Goal: Transaction & Acquisition: Purchase product/service

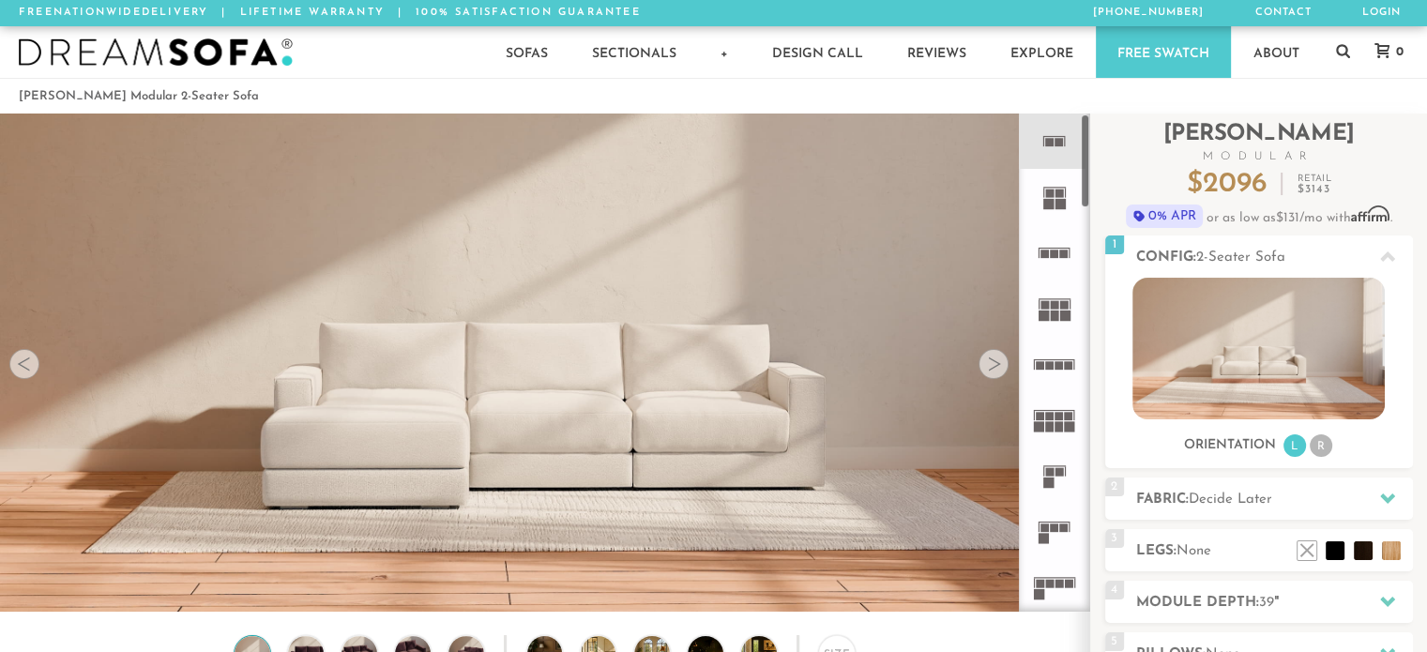
click at [1044, 479] on rect at bounding box center [1048, 483] width 10 height 10
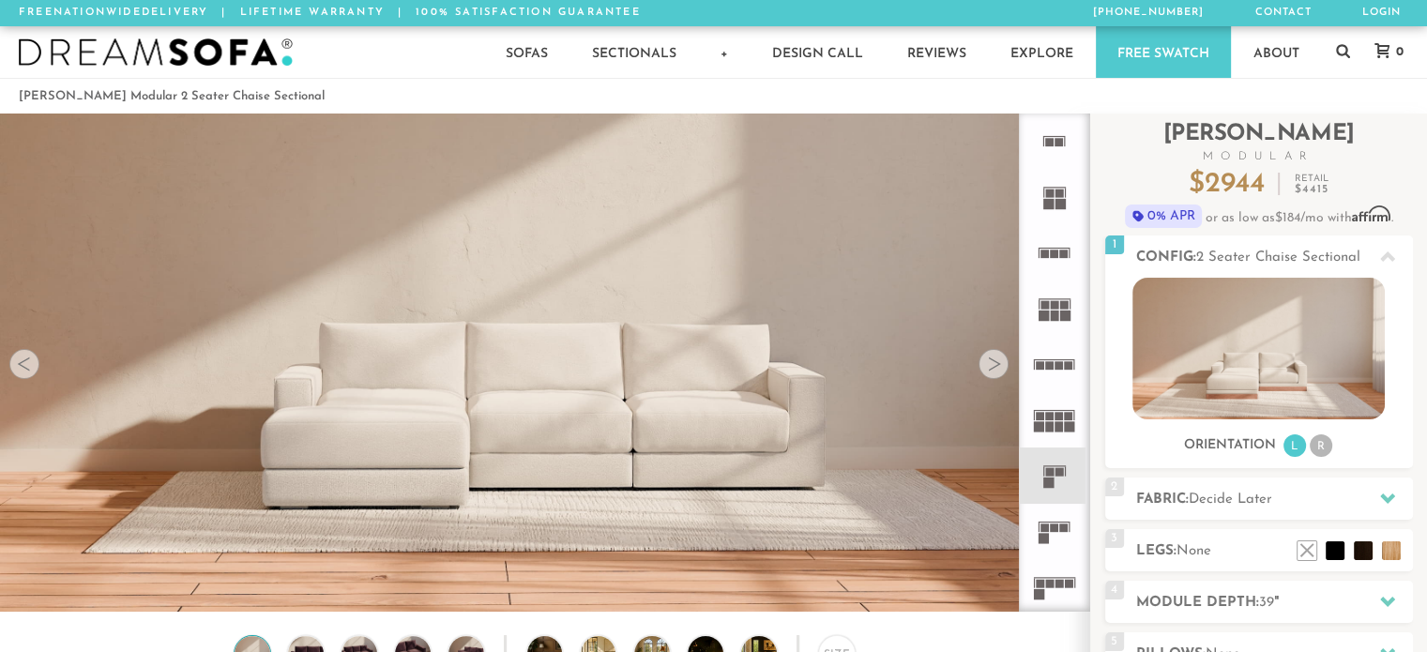
click at [986, 368] on div at bounding box center [994, 364] width 30 height 30
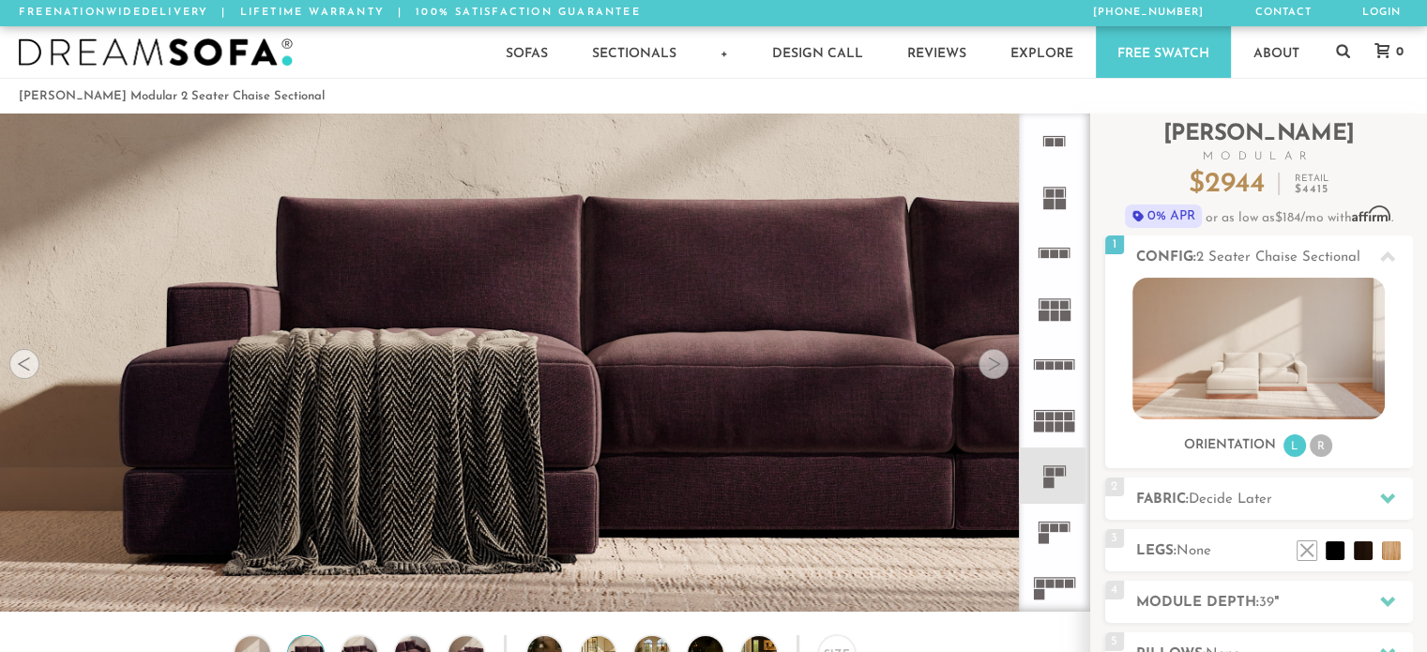
click at [986, 368] on div at bounding box center [994, 364] width 30 height 30
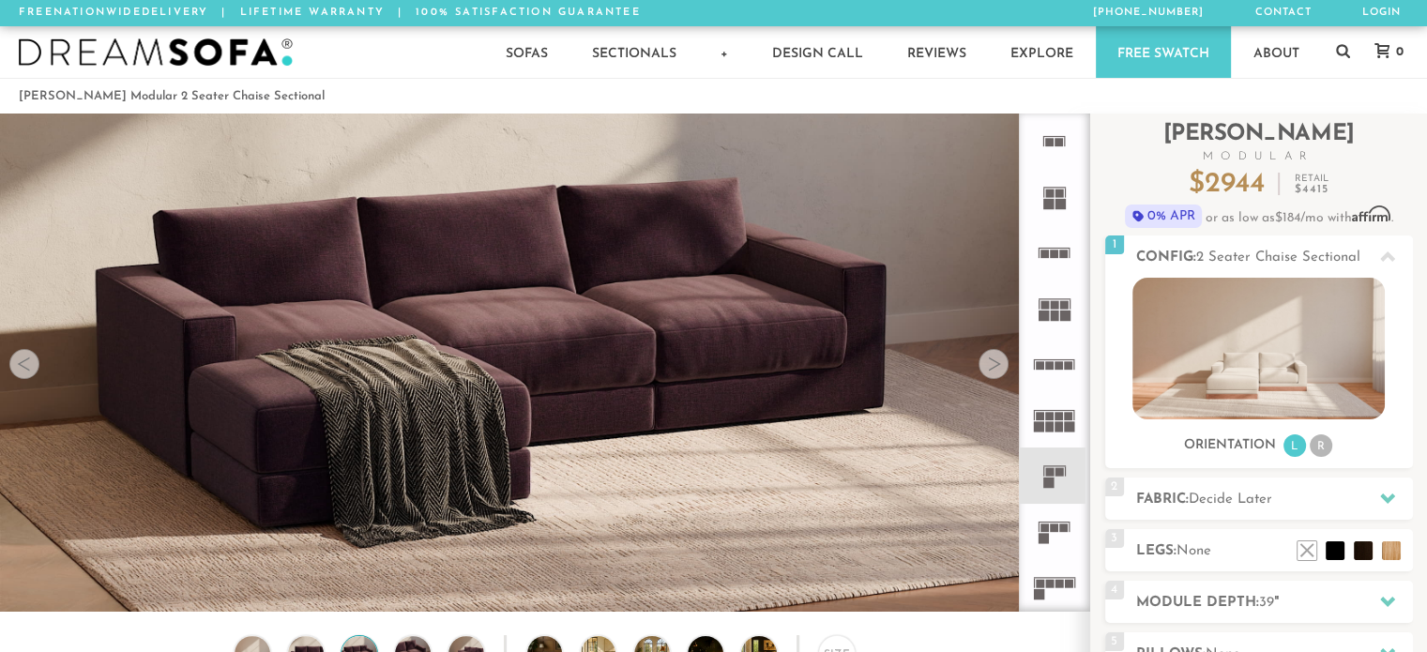
click at [32, 371] on div at bounding box center [24, 364] width 30 height 30
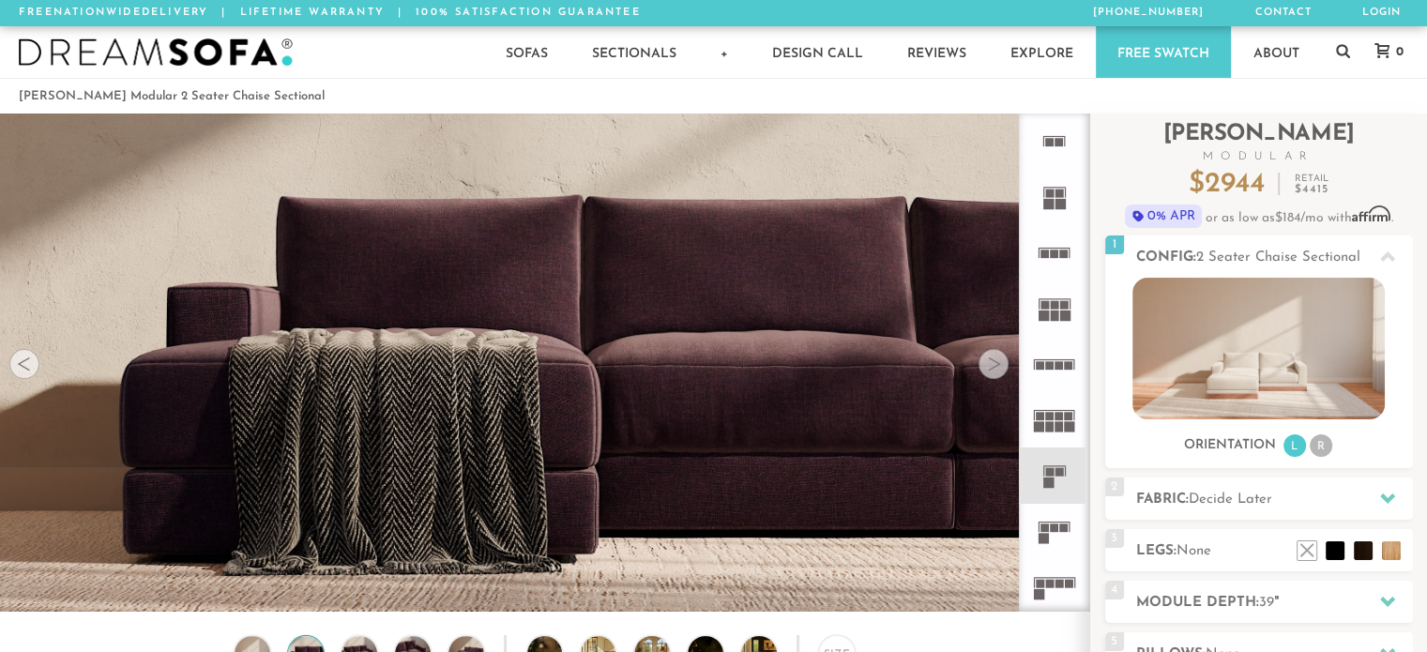
click at [32, 371] on div at bounding box center [24, 364] width 30 height 30
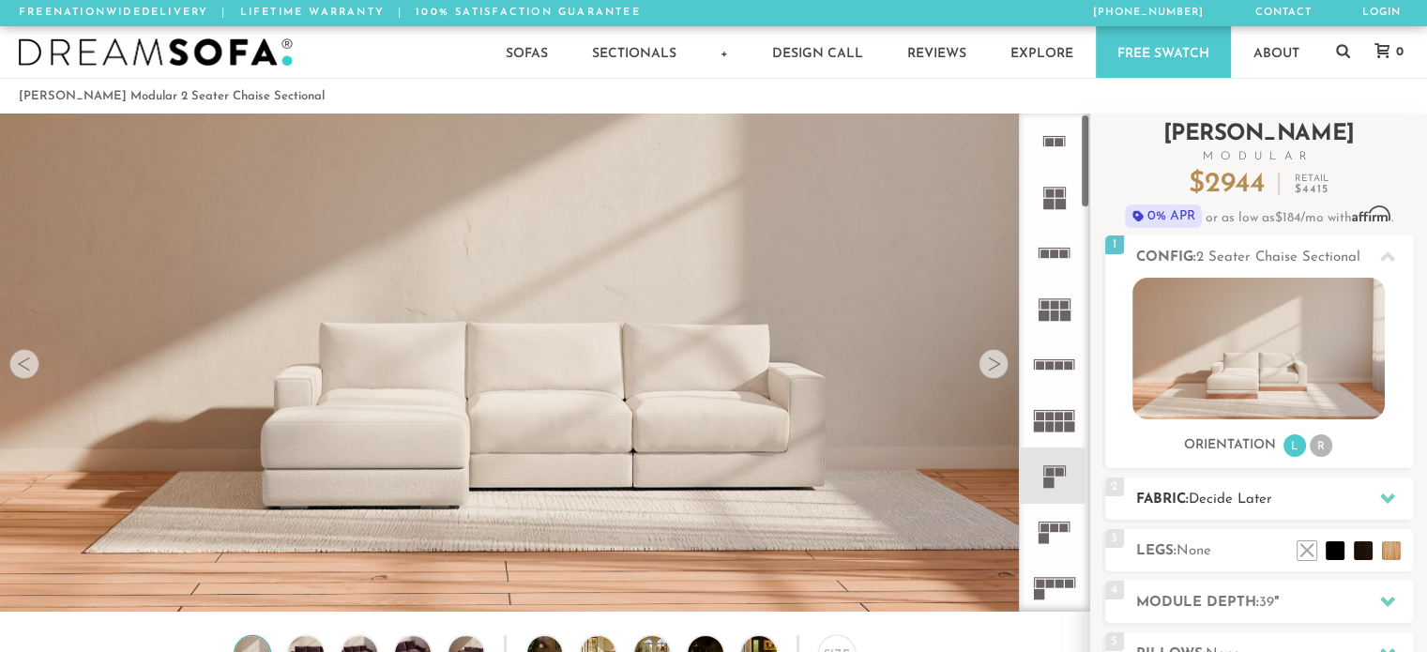
click at [1284, 498] on h2 "Fabric: Decide Later" at bounding box center [1274, 500] width 277 height 22
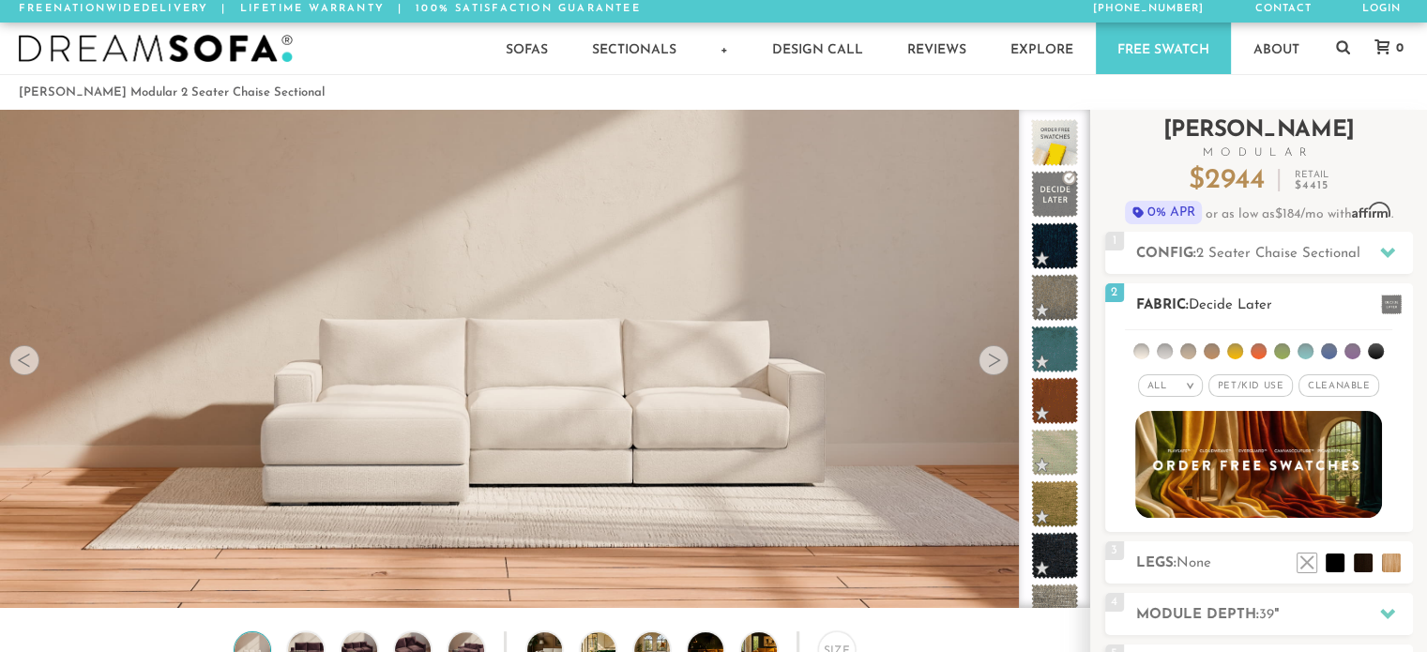
scroll to position [2, 0]
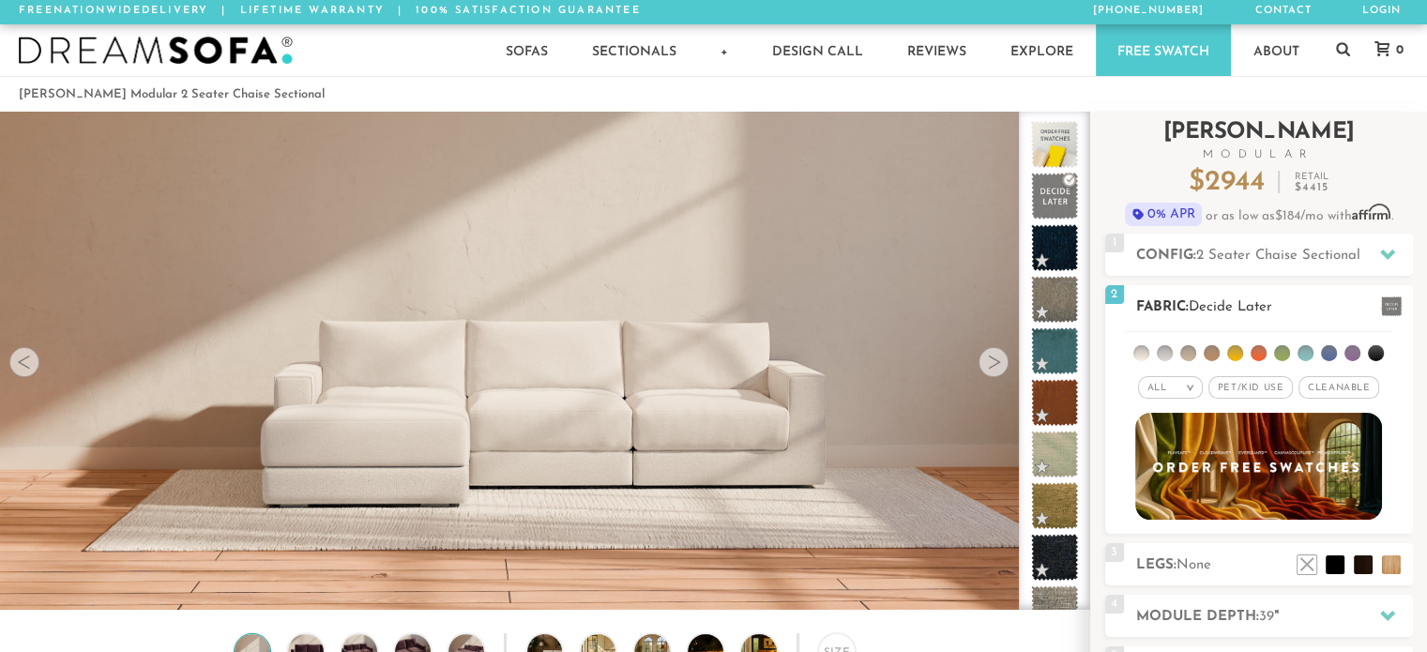
click at [1244, 388] on span "Pet/Kid Use x" at bounding box center [1250, 387] width 84 height 23
click at [1283, 355] on li at bounding box center [1282, 353] width 16 height 16
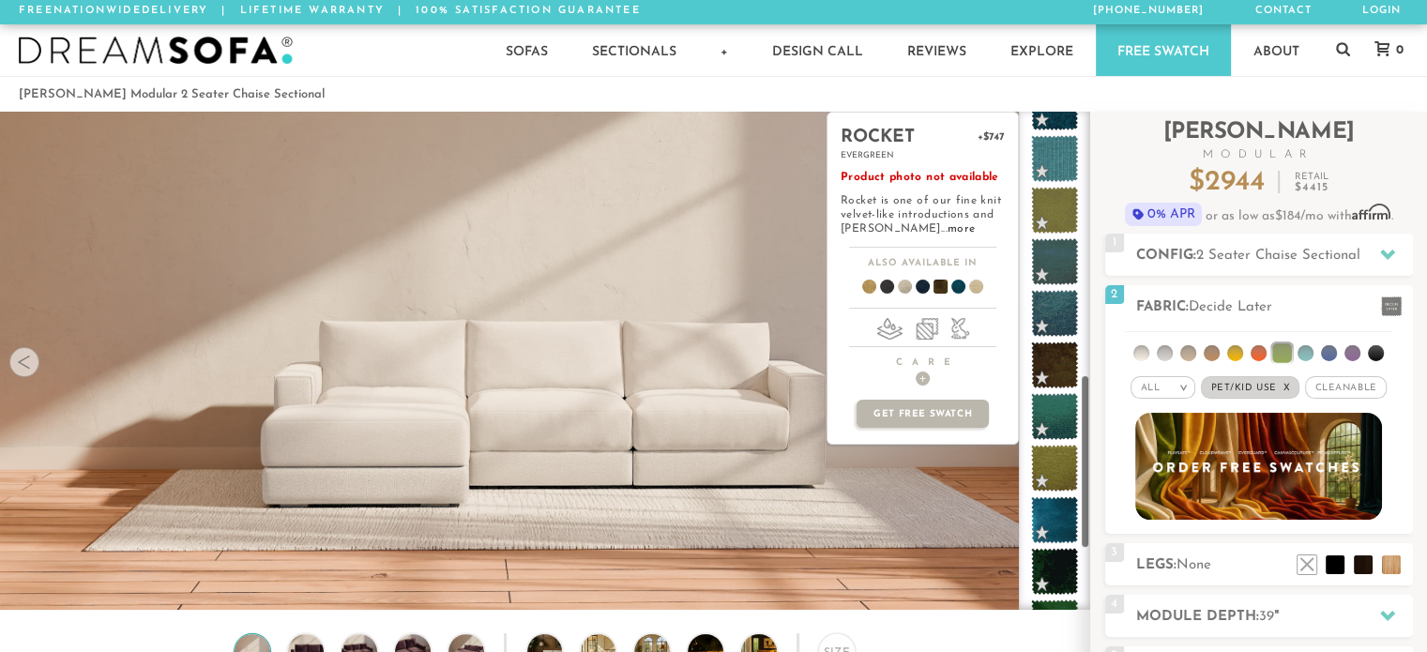
scroll to position [953, 0]
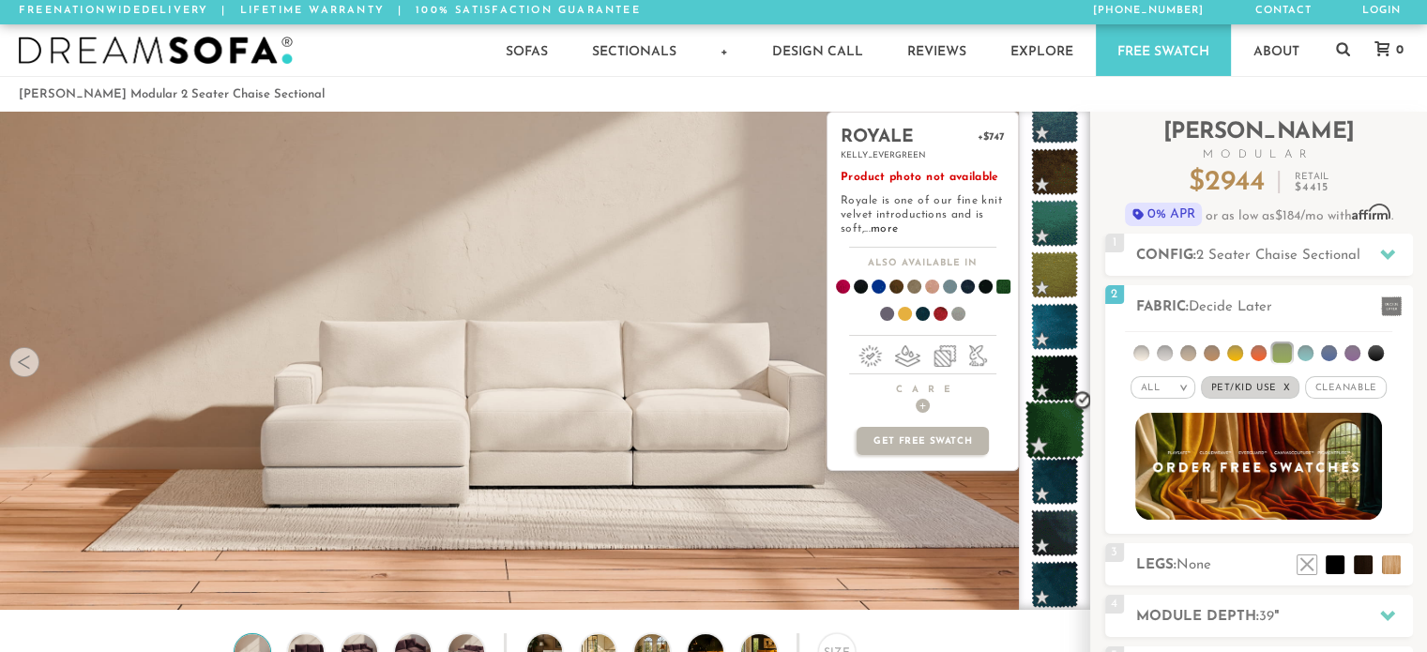
click at [1067, 416] on span at bounding box center [1054, 430] width 59 height 59
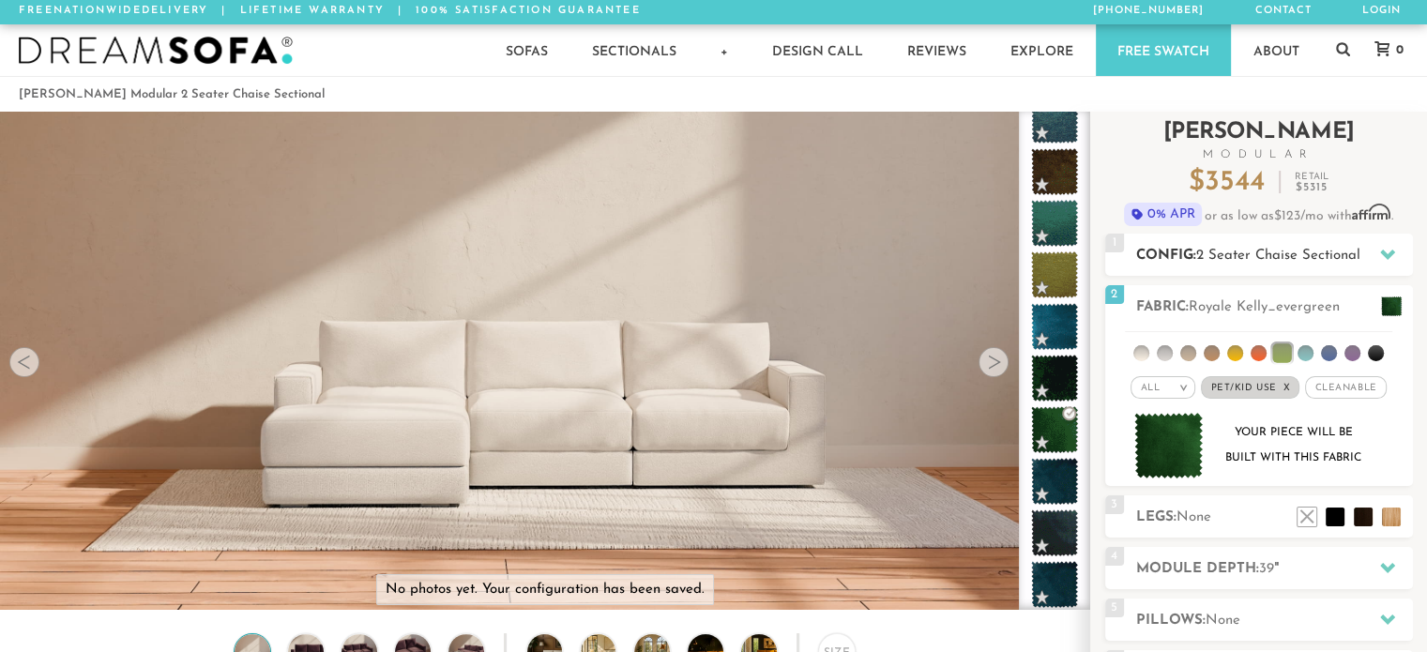
click at [1166, 258] on h2 "Config: 2 Seater Chaise Sectional" at bounding box center [1274, 256] width 277 height 22
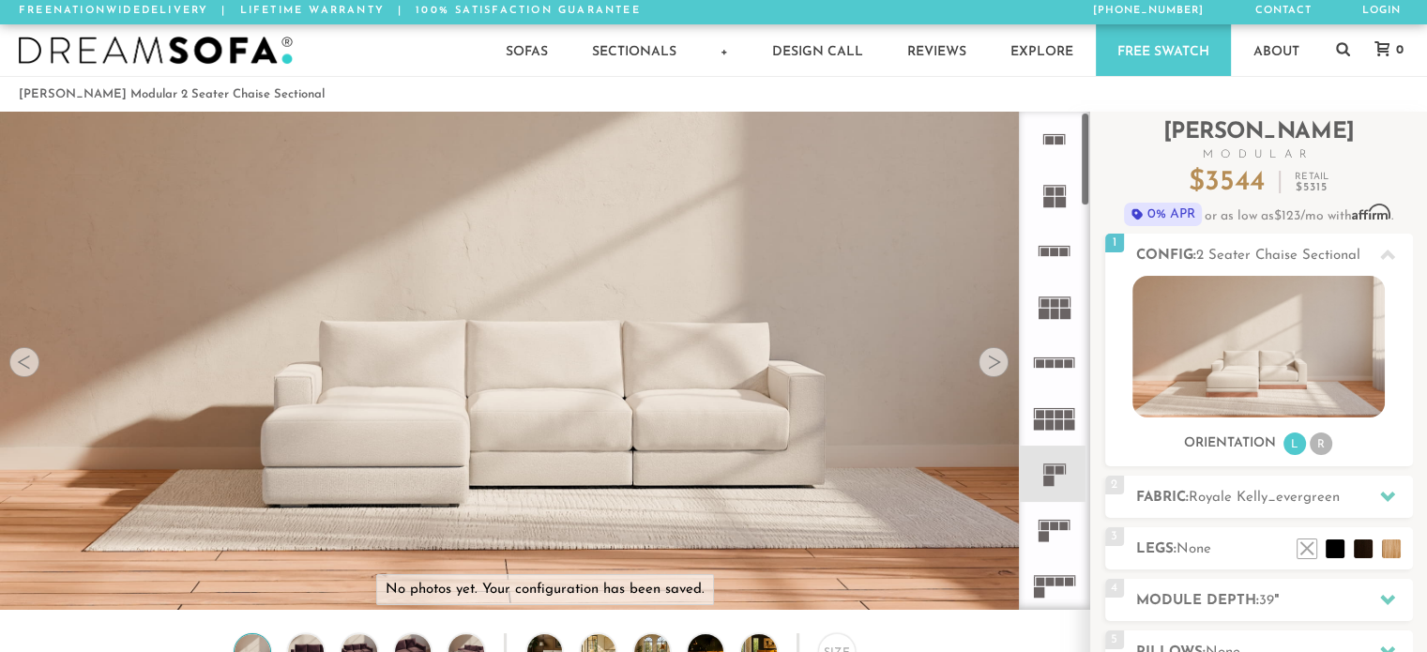
click at [1042, 139] on icon at bounding box center [1053, 139] width 55 height 55
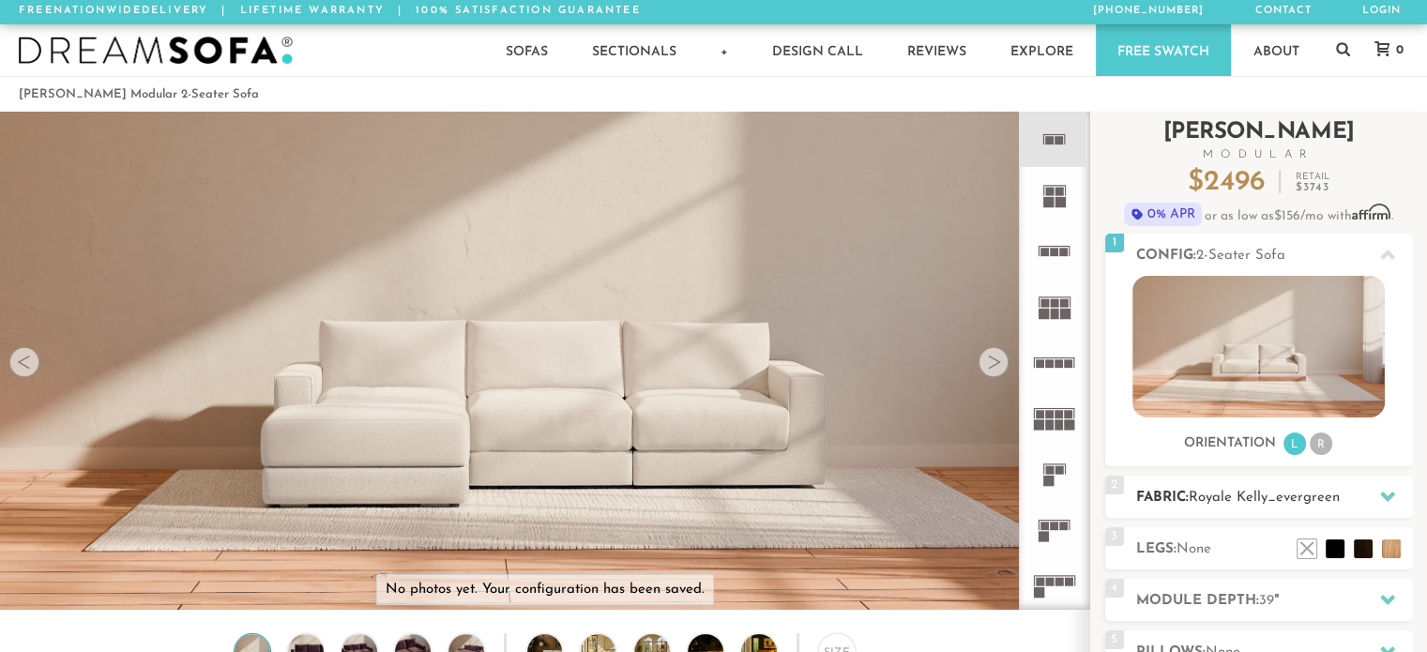
click at [1225, 488] on h2 "Fabric: Royale Kelly_evergreen" at bounding box center [1274, 498] width 277 height 22
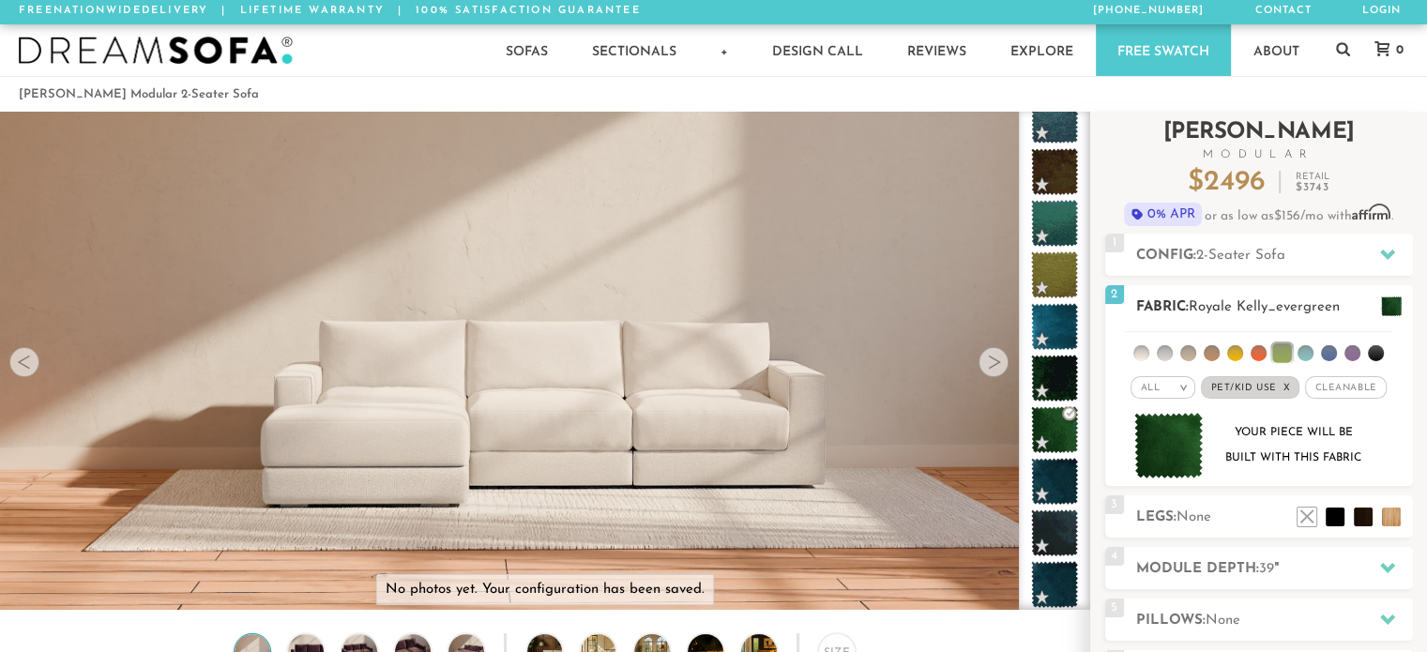
click at [1182, 381] on div "All >" at bounding box center [1163, 387] width 65 height 23
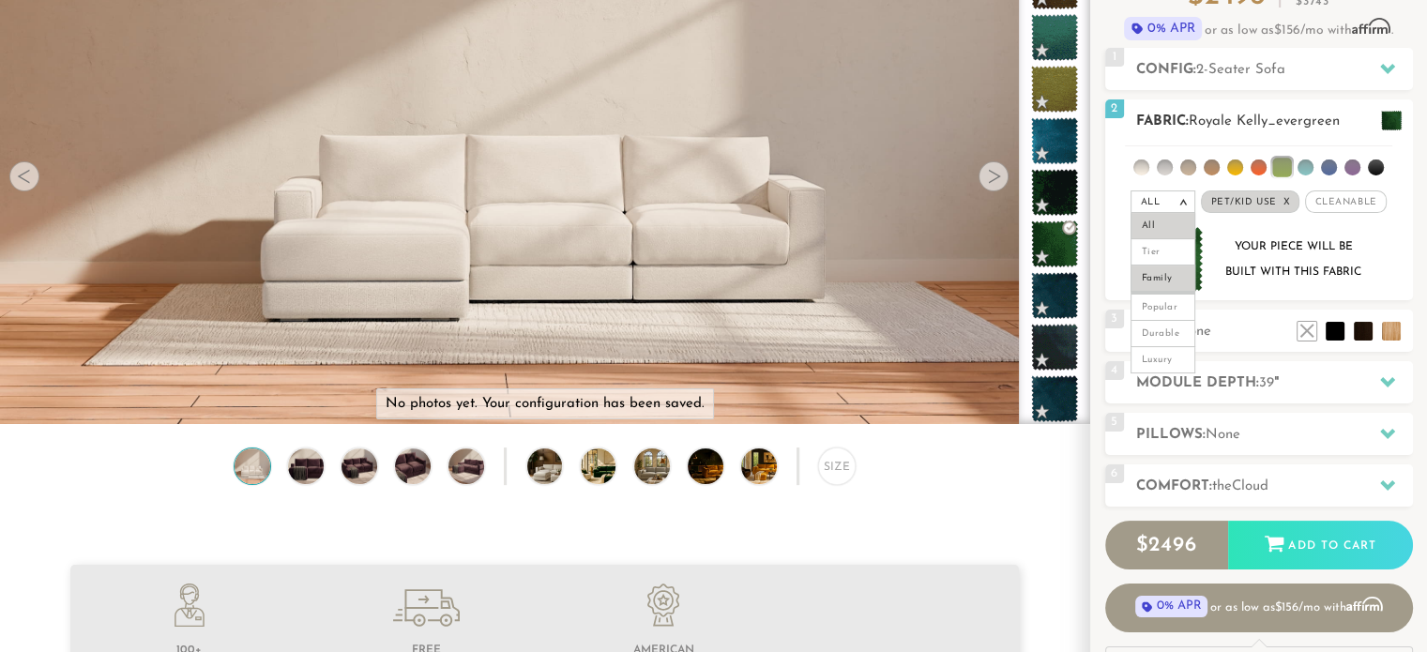
scroll to position [190, 0]
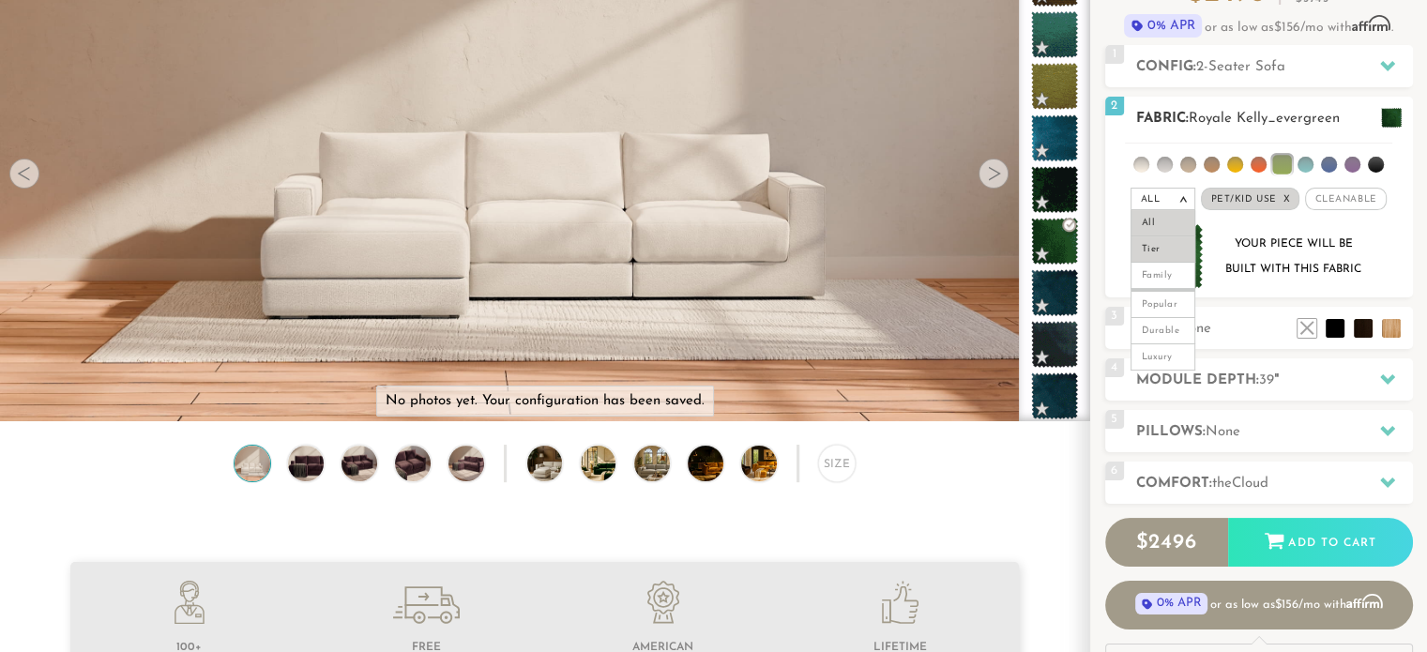
click at [1160, 250] on li "Tier" at bounding box center [1163, 249] width 65 height 26
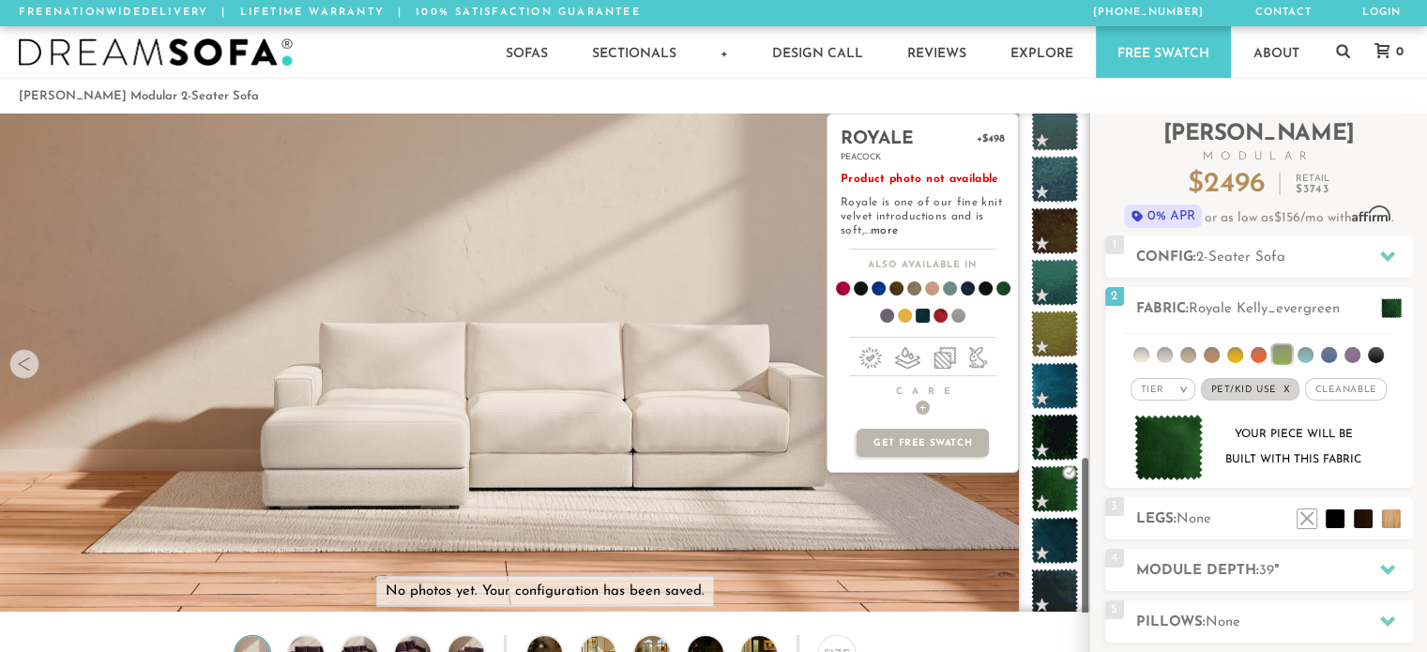
scroll to position [1070, 0]
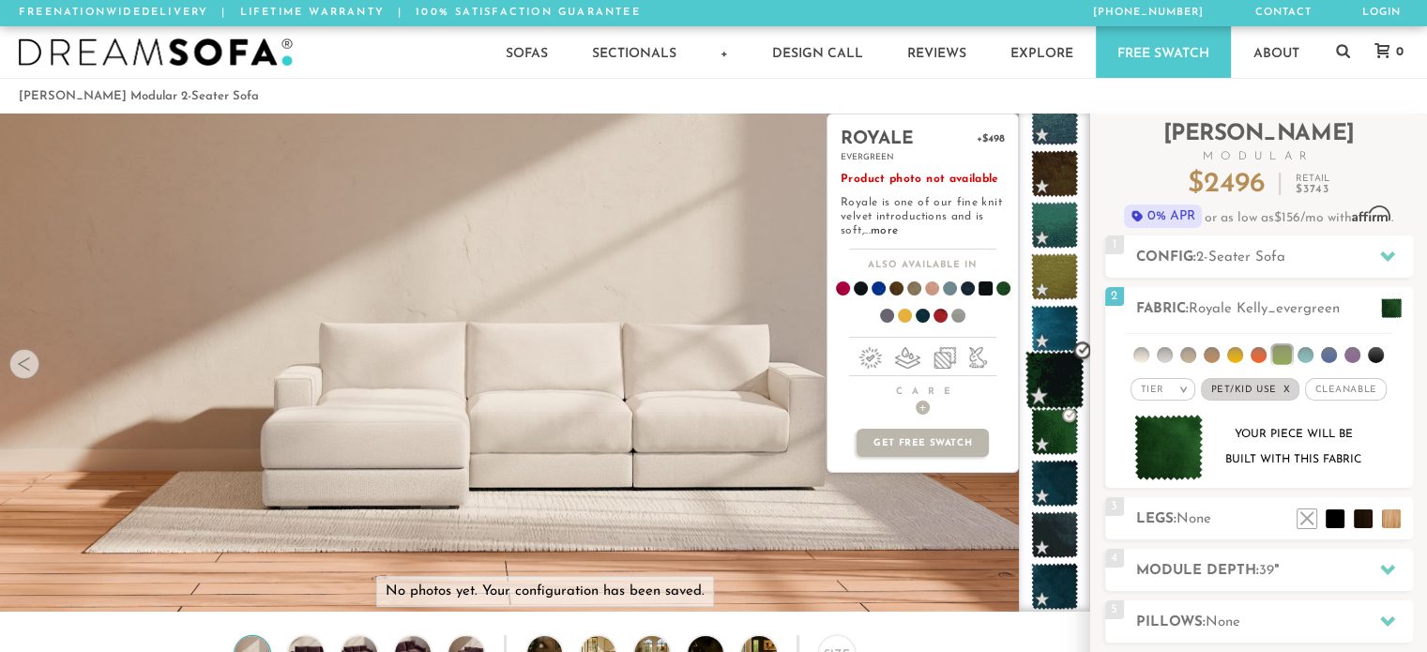
click at [1044, 383] on span at bounding box center [1054, 380] width 59 height 59
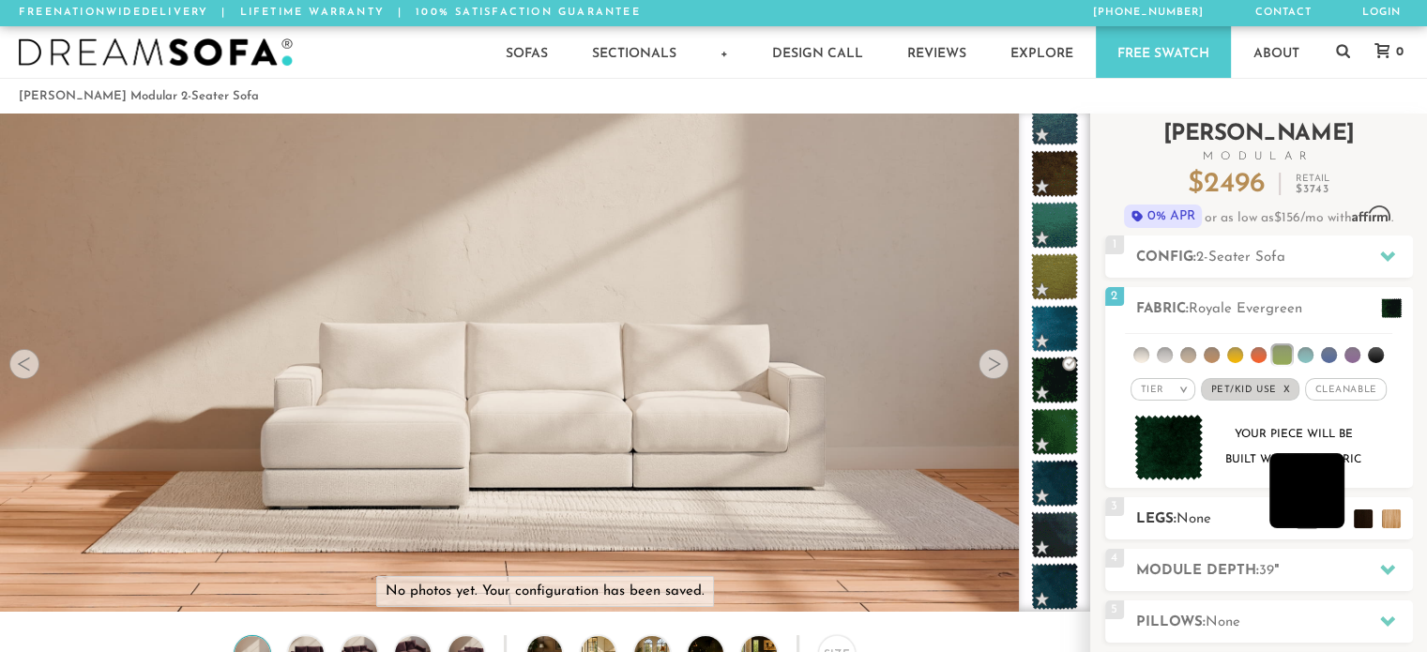
click at [1338, 513] on li at bounding box center [1306, 490] width 75 height 75
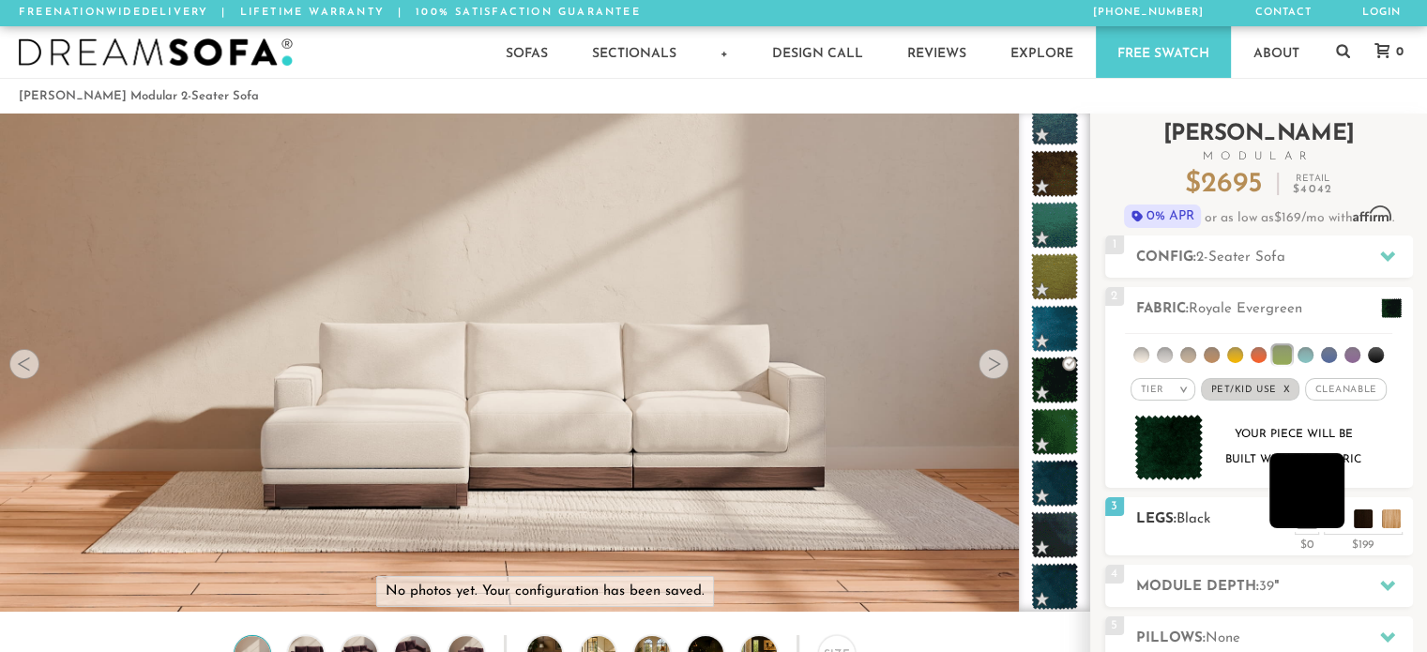
click at [1338, 517] on li at bounding box center [1306, 490] width 75 height 75
click at [1355, 515] on li at bounding box center [1335, 490] width 75 height 75
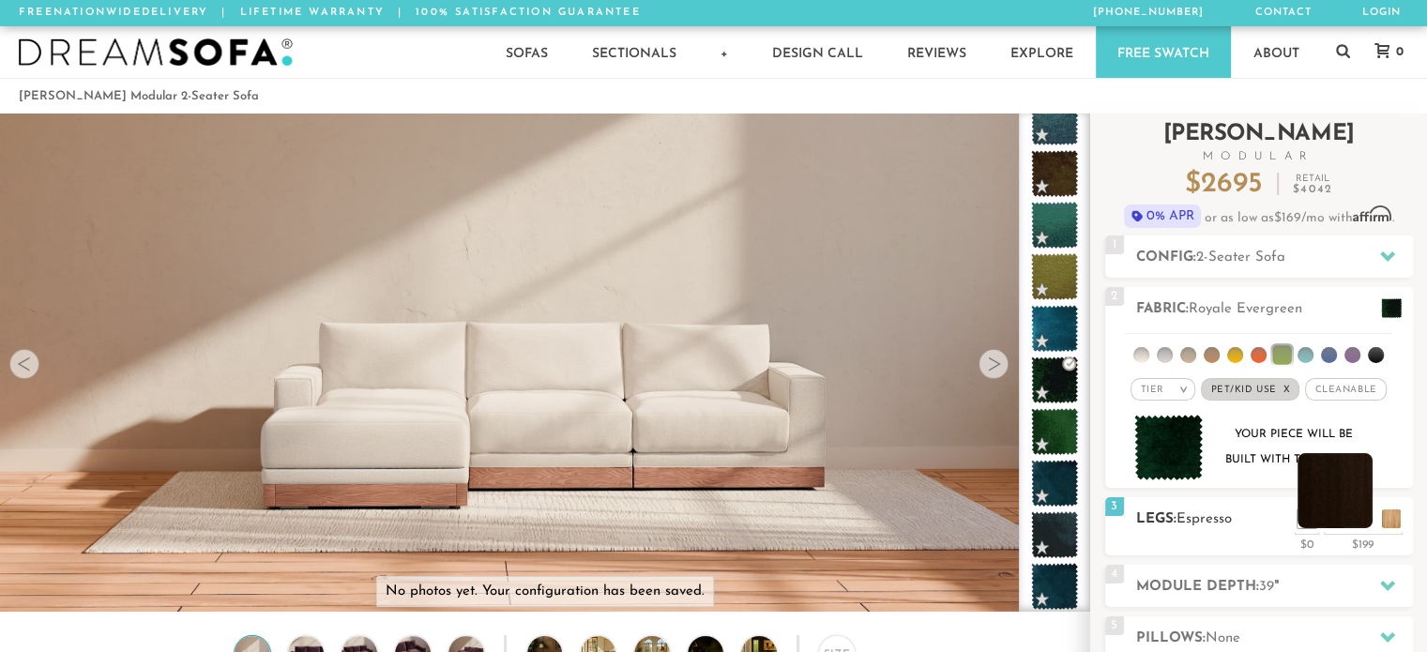
click at [1314, 515] on li at bounding box center [1335, 490] width 75 height 75
click at [1298, 517] on li at bounding box center [1335, 490] width 75 height 75
click at [1325, 517] on li at bounding box center [1306, 490] width 75 height 75
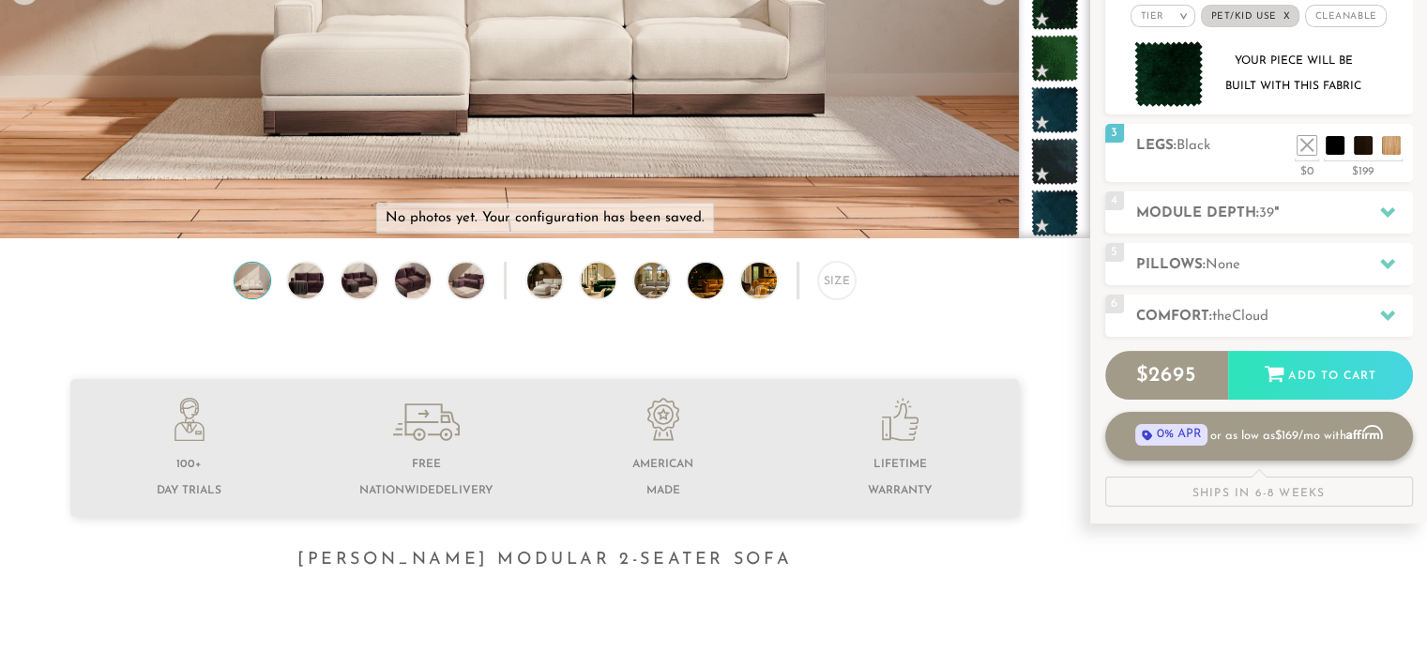
scroll to position [377, 0]
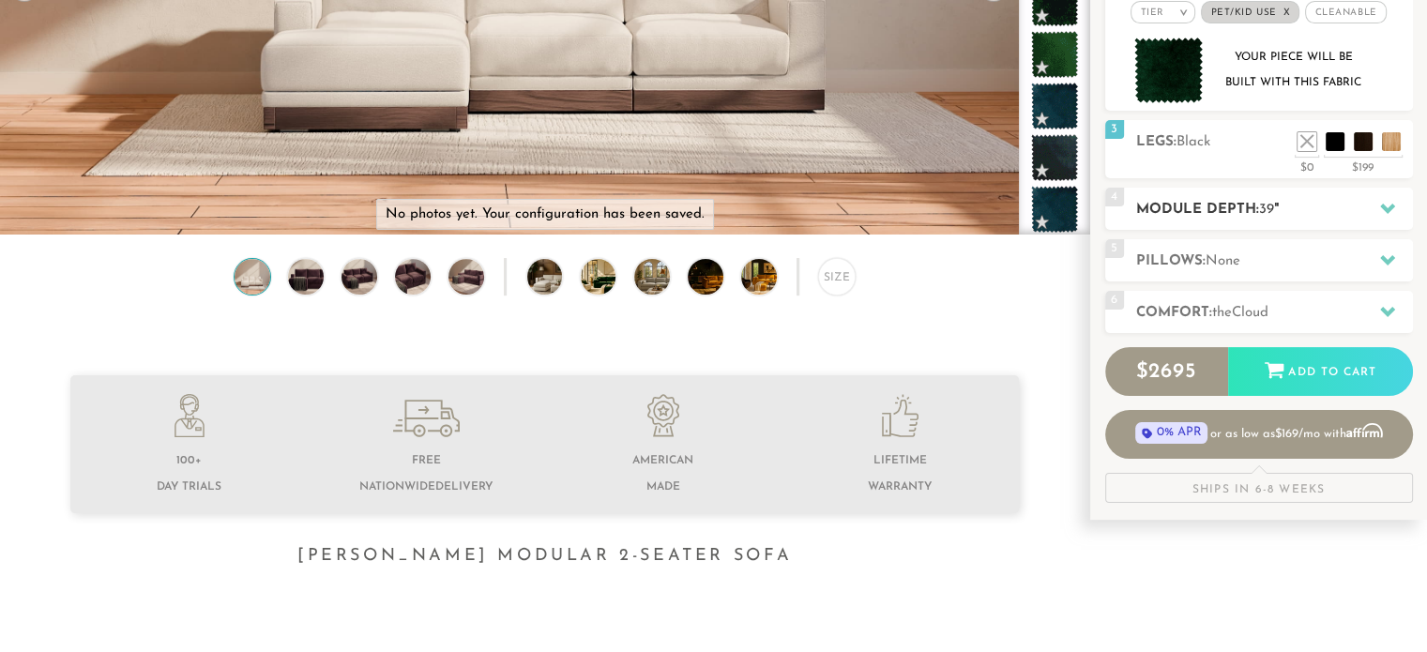
click at [1246, 210] on h2 "Module Depth: 39 "" at bounding box center [1274, 210] width 277 height 22
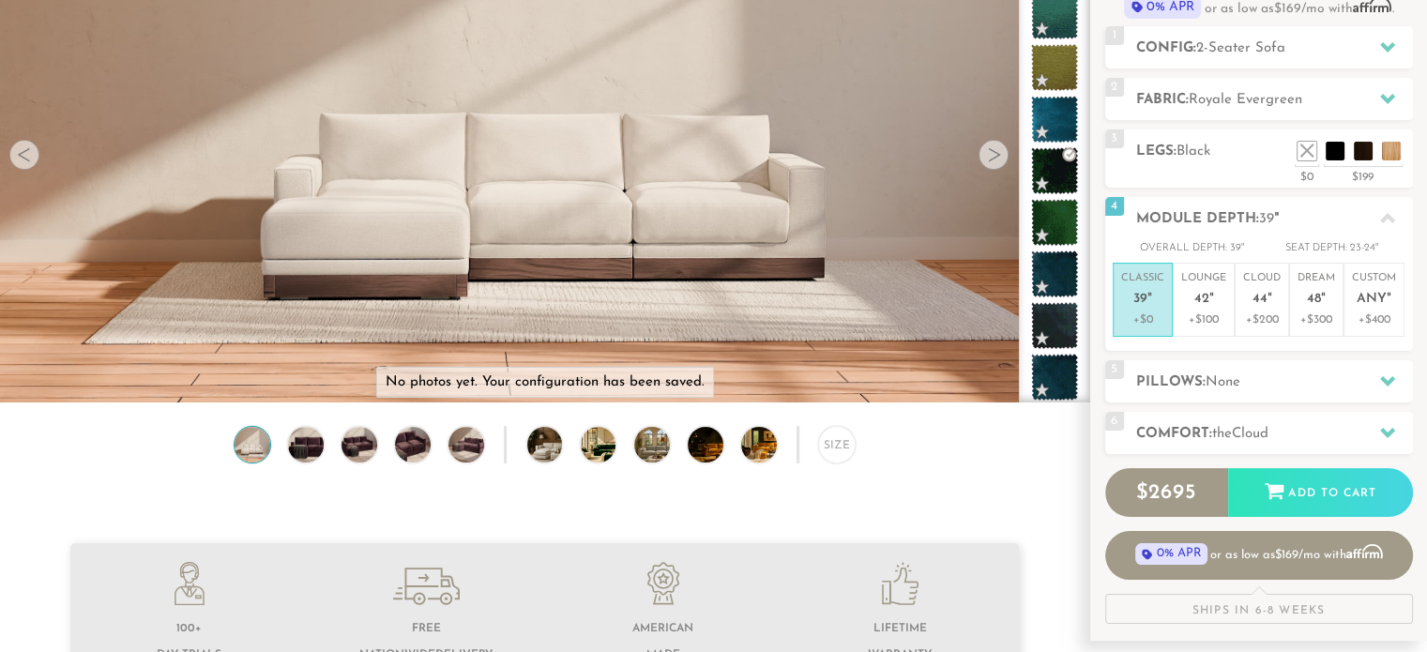
scroll to position [196, 0]
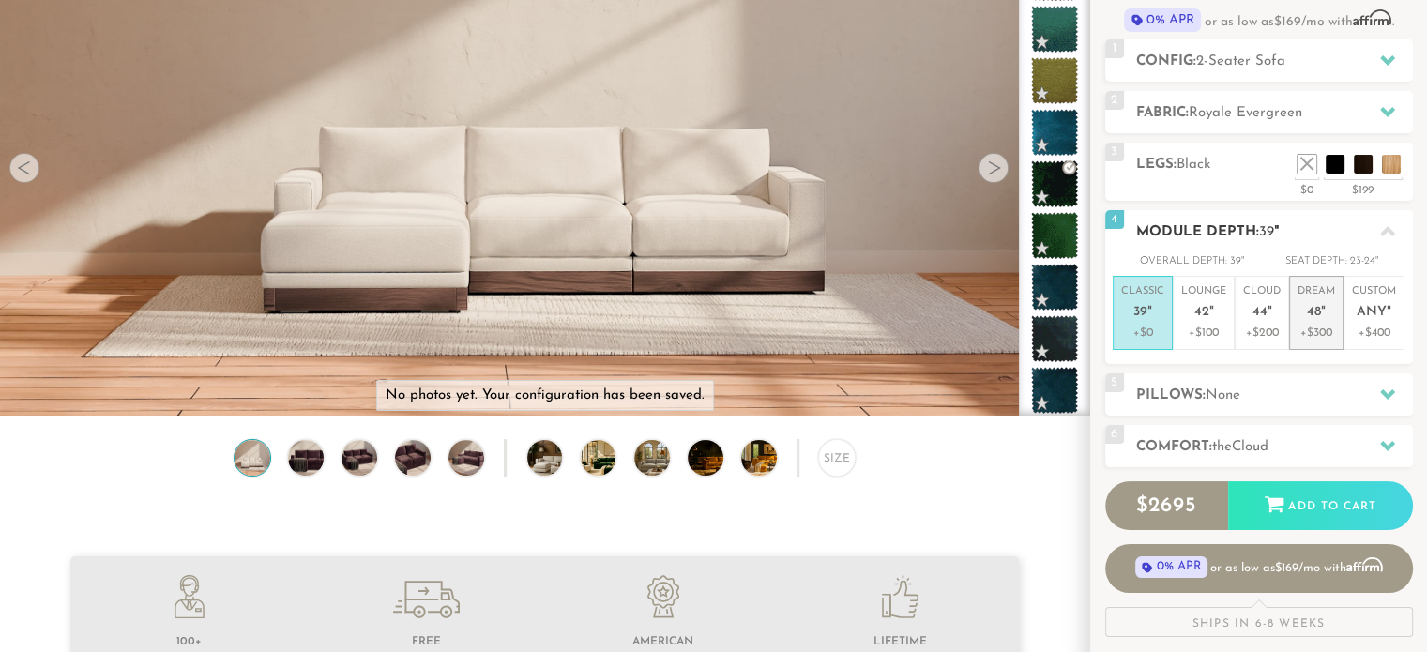
click at [1298, 318] on p "Dream 48 "" at bounding box center [1317, 304] width 38 height 40
click at [1121, 333] on p "+$0" at bounding box center [1142, 333] width 43 height 17
click at [1242, 373] on div "5 Pillows: None" at bounding box center [1259, 394] width 308 height 42
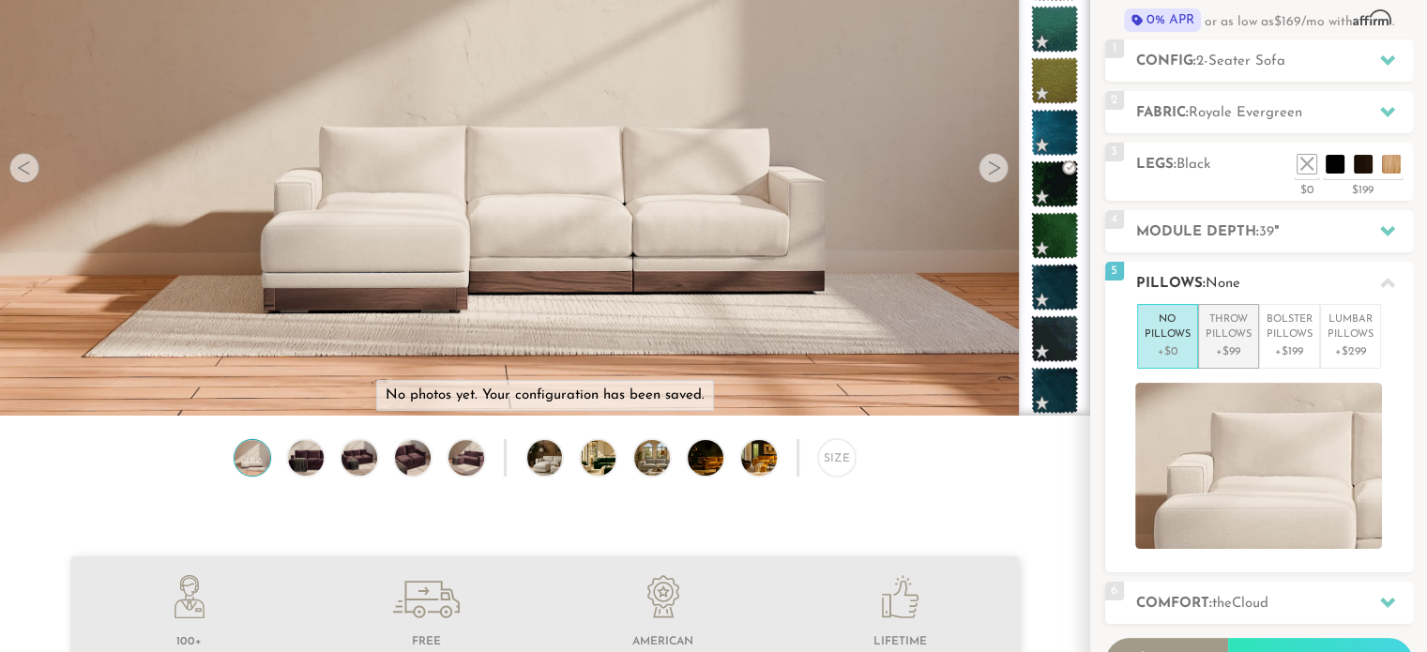
click at [1213, 346] on p "+$99" at bounding box center [1229, 351] width 46 height 17
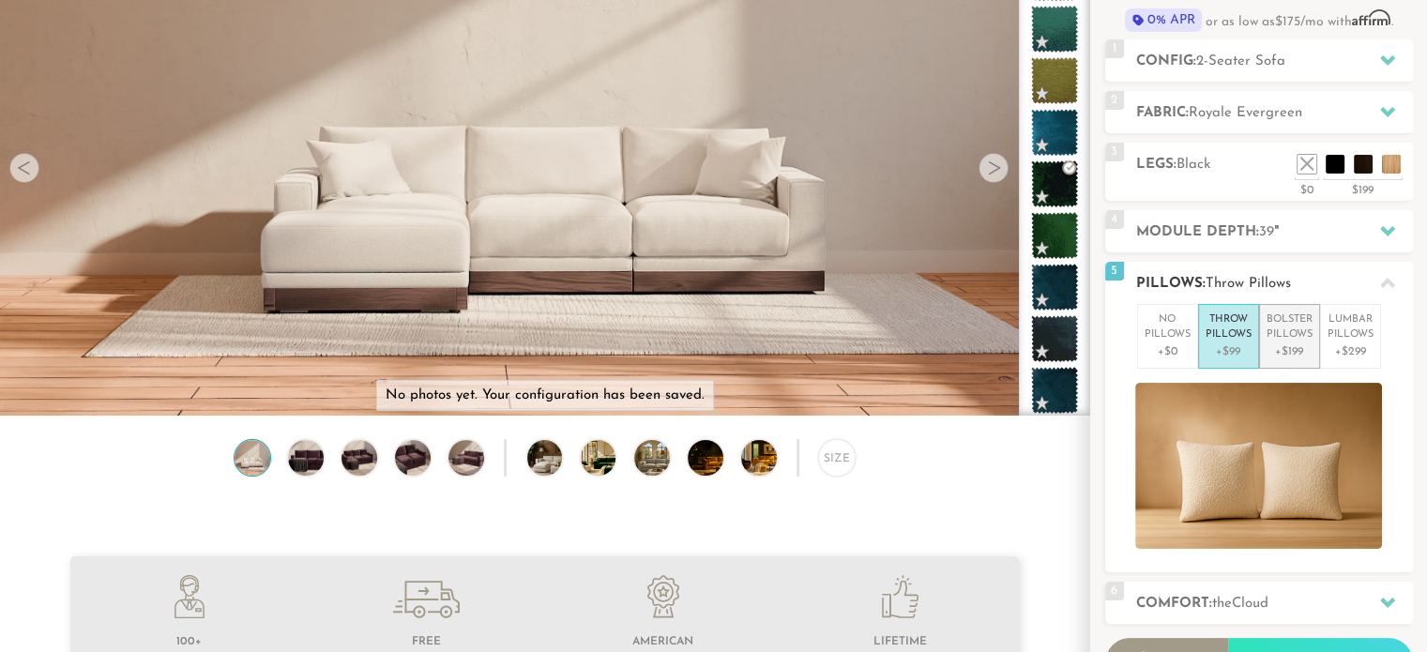
click at [1287, 333] on p "Bolster Pillows" at bounding box center [1290, 327] width 46 height 31
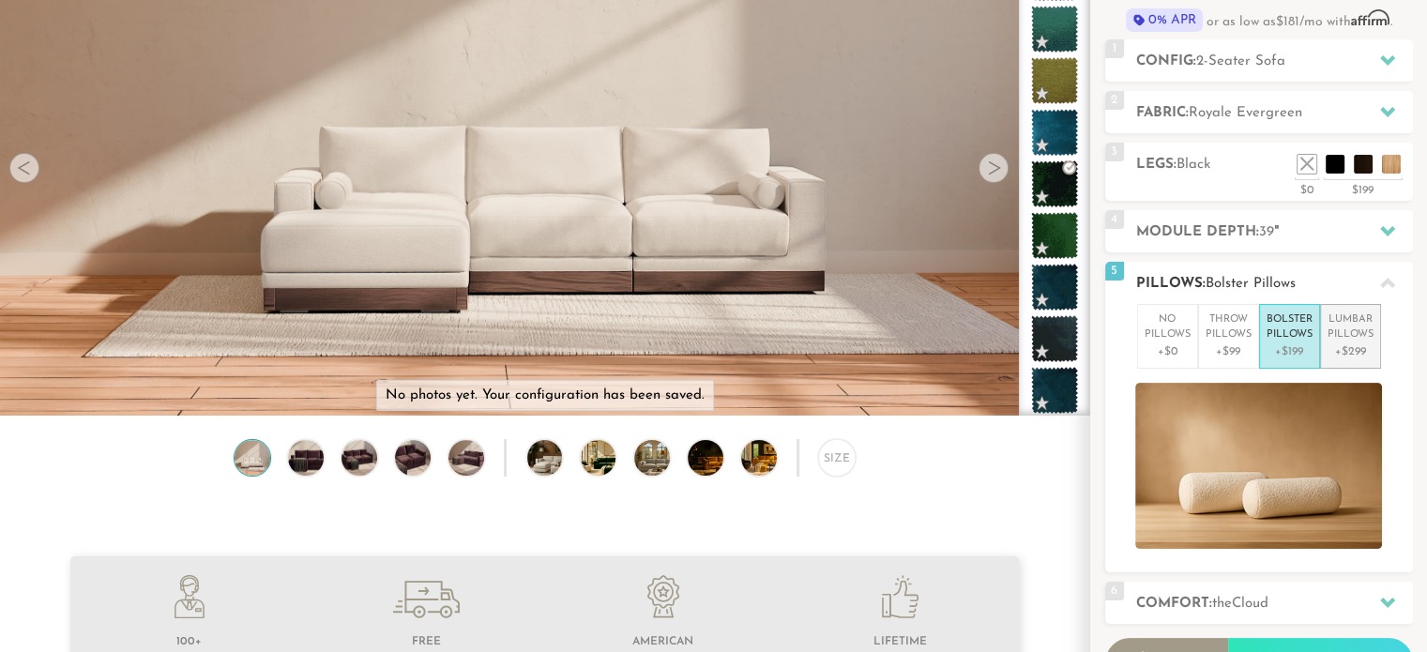
click at [1337, 331] on p "Lumbar Pillows" at bounding box center [1351, 327] width 46 height 31
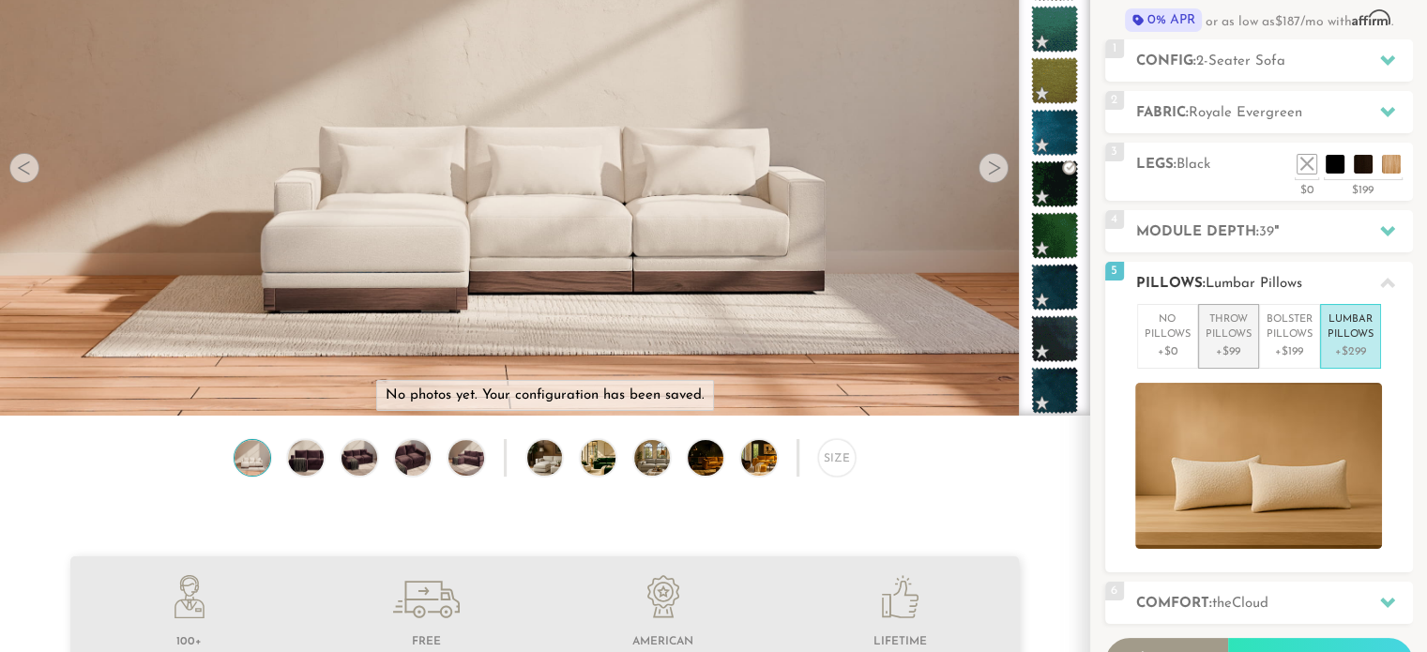
click at [1220, 333] on p "Throw Pillows" at bounding box center [1229, 327] width 46 height 31
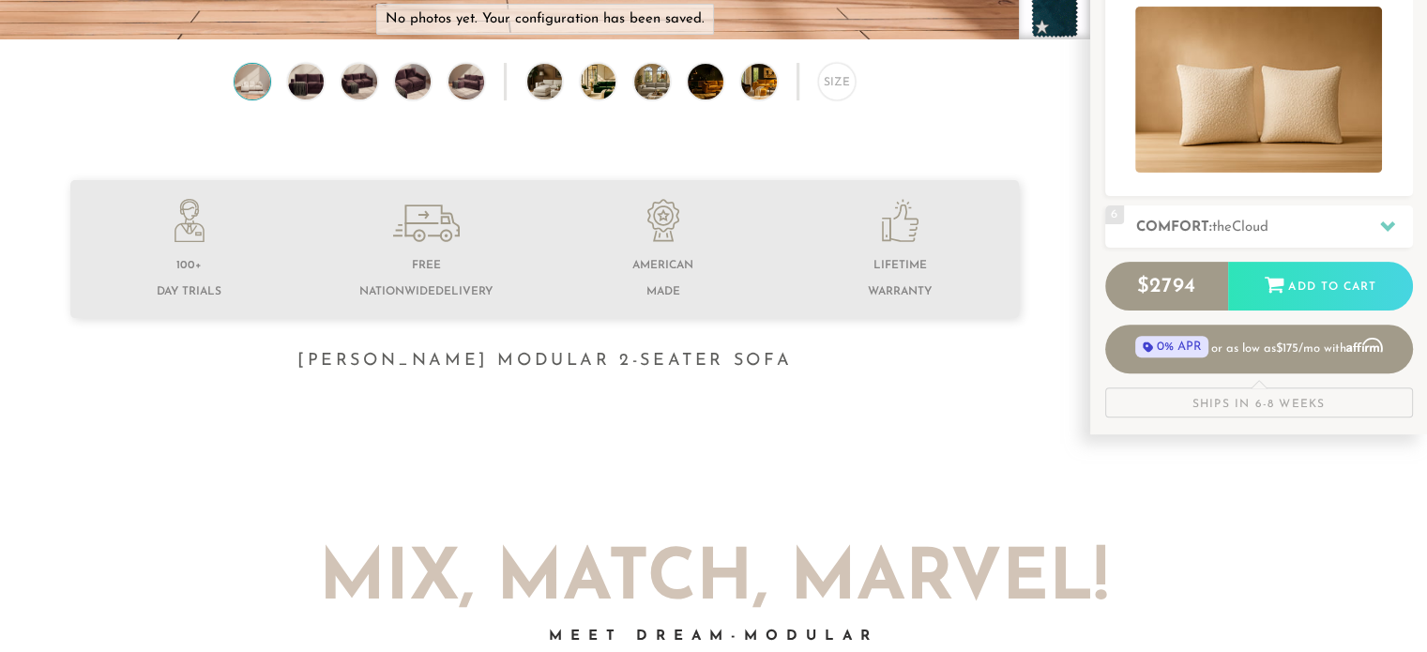
scroll to position [575, 0]
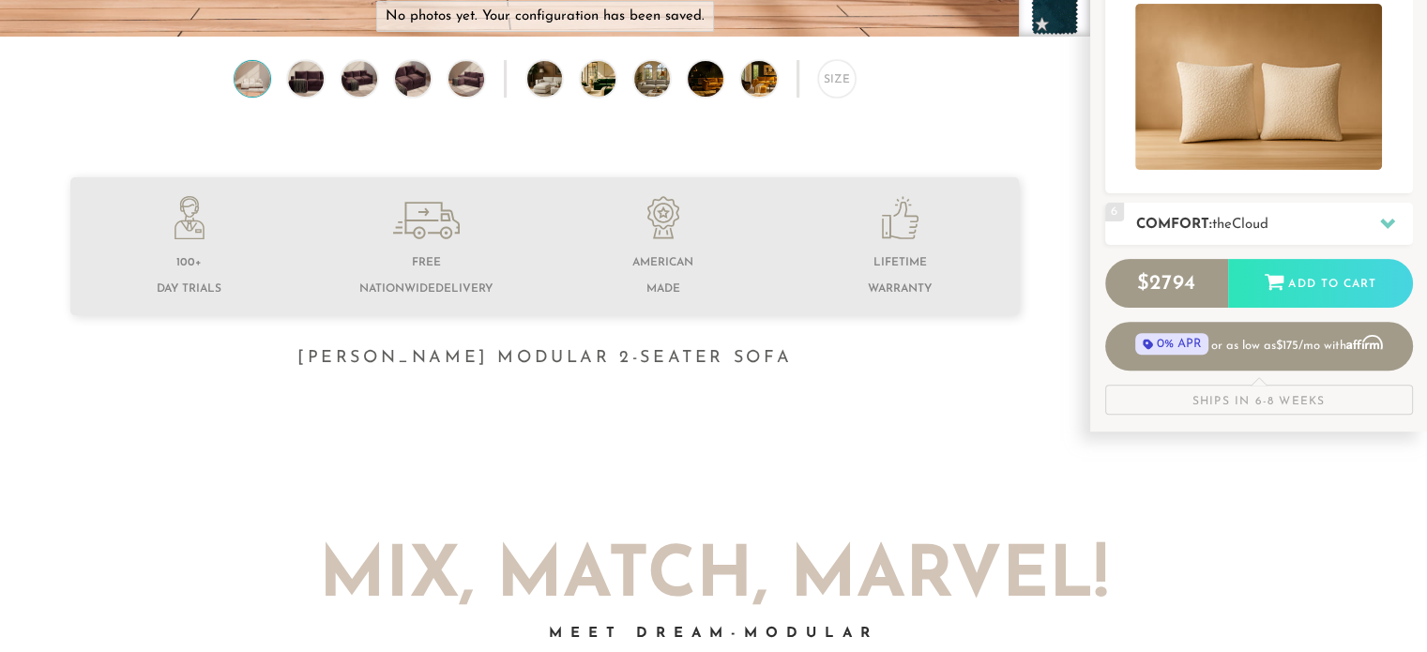
click at [1246, 223] on span "Cloud" at bounding box center [1250, 225] width 37 height 14
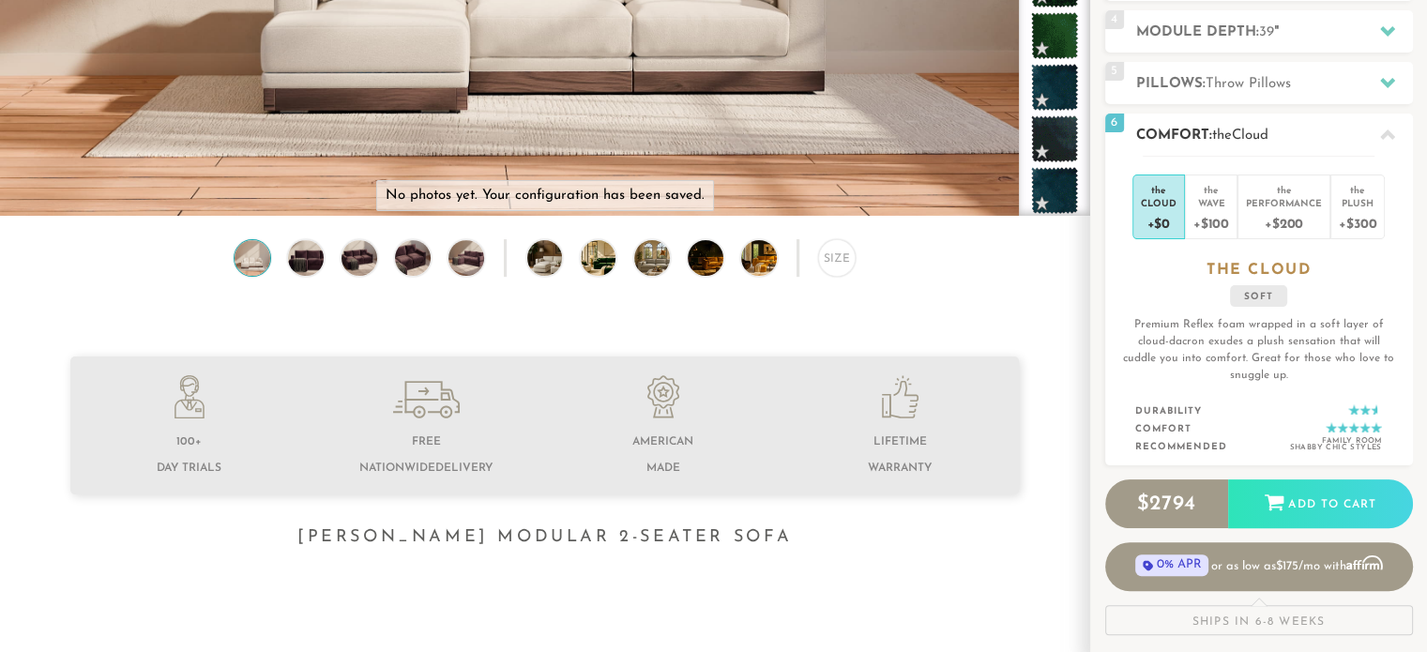
scroll to position [393, 0]
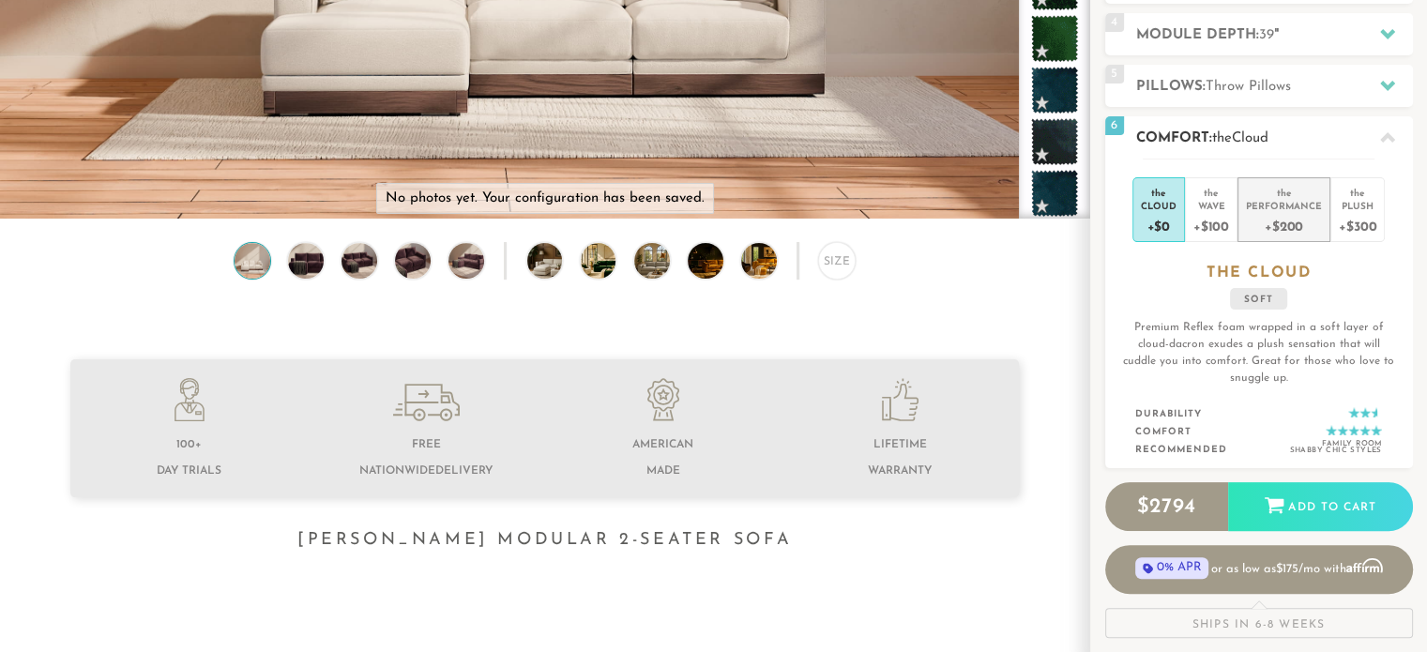
click at [1282, 204] on div "Performance" at bounding box center [1284, 205] width 76 height 13
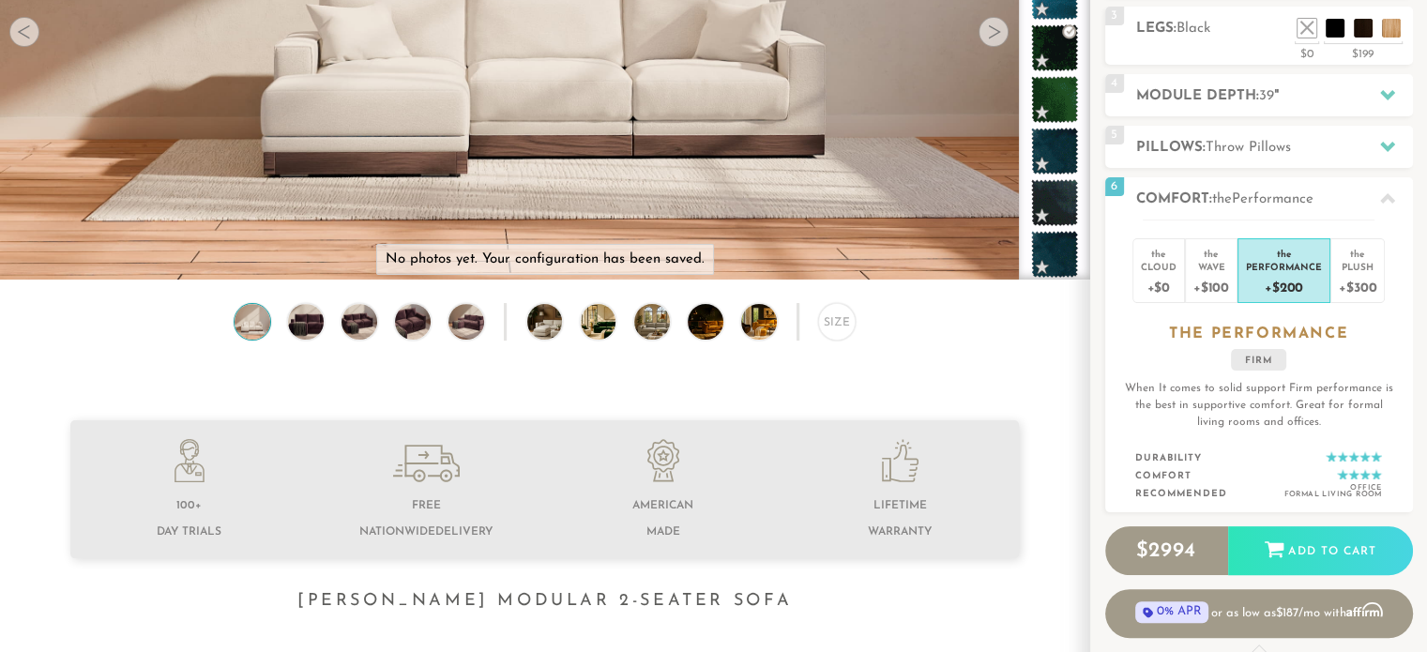
scroll to position [330, 0]
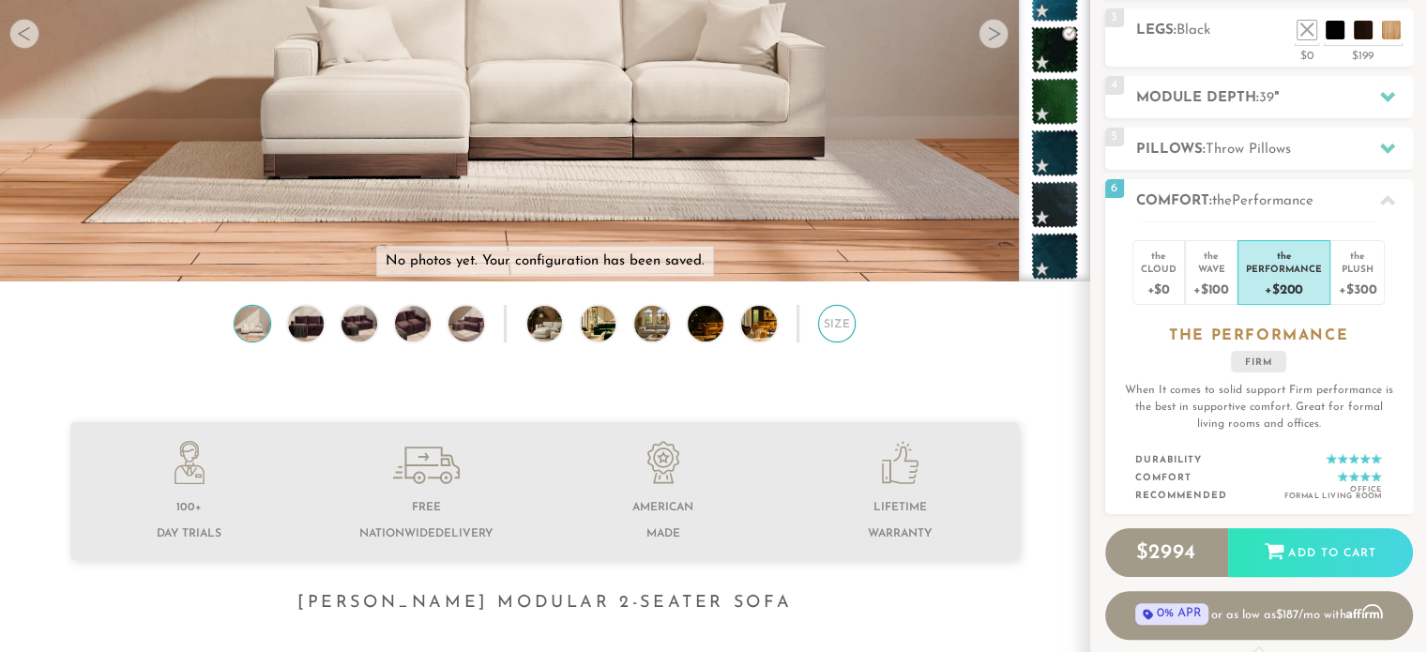
click at [833, 329] on div "Size" at bounding box center [837, 324] width 38 height 38
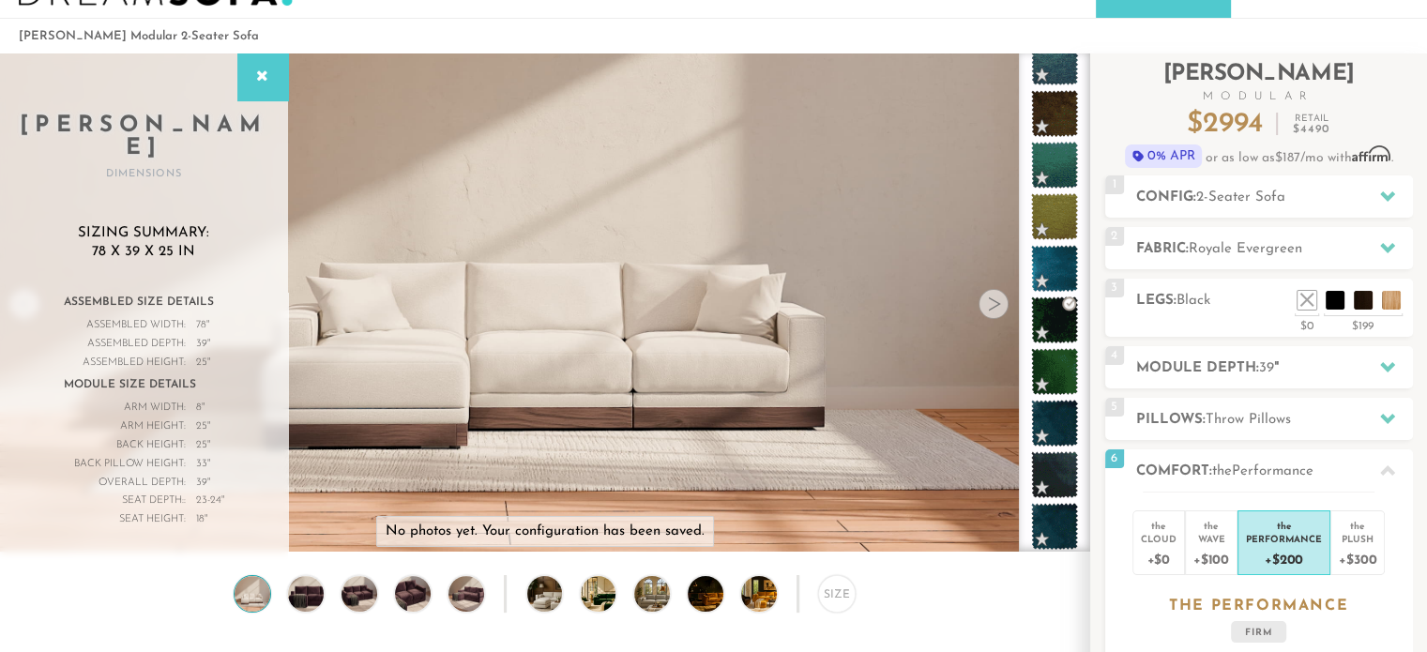
scroll to position [0, 0]
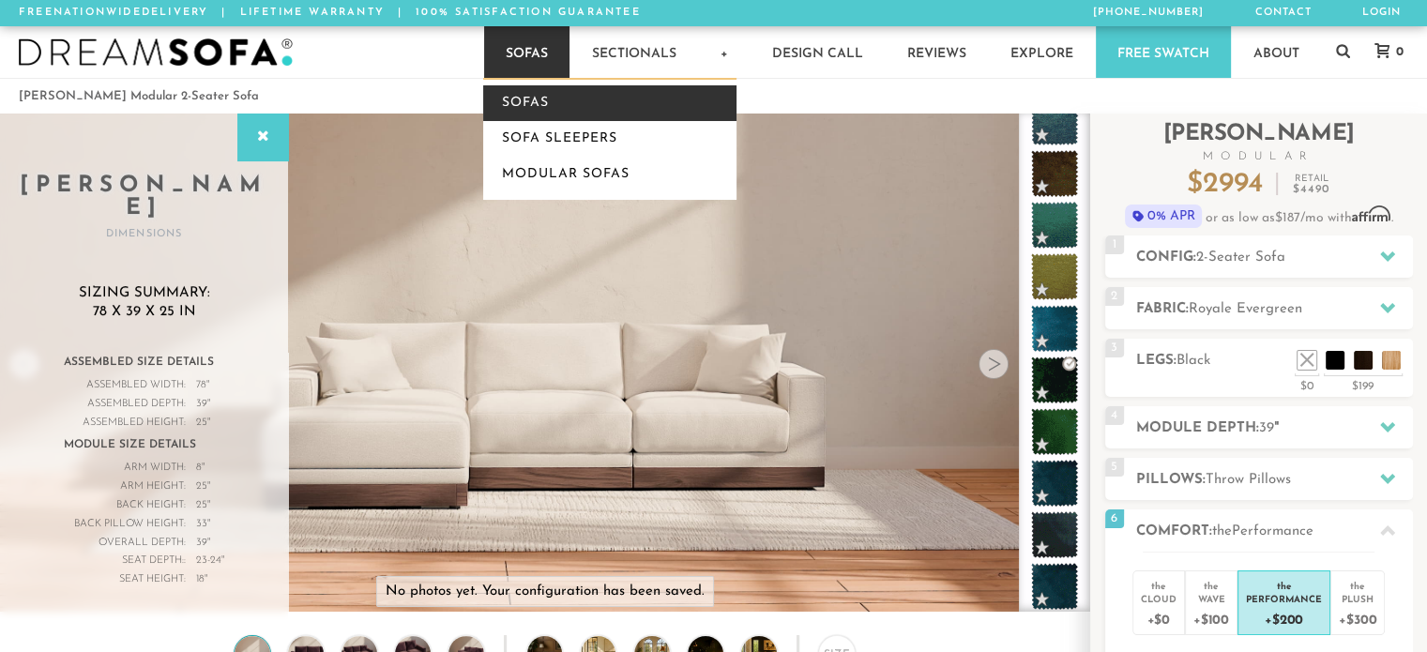
click at [530, 106] on link "Sofas" at bounding box center [609, 103] width 253 height 36
